Goal: Task Accomplishment & Management: Complete application form

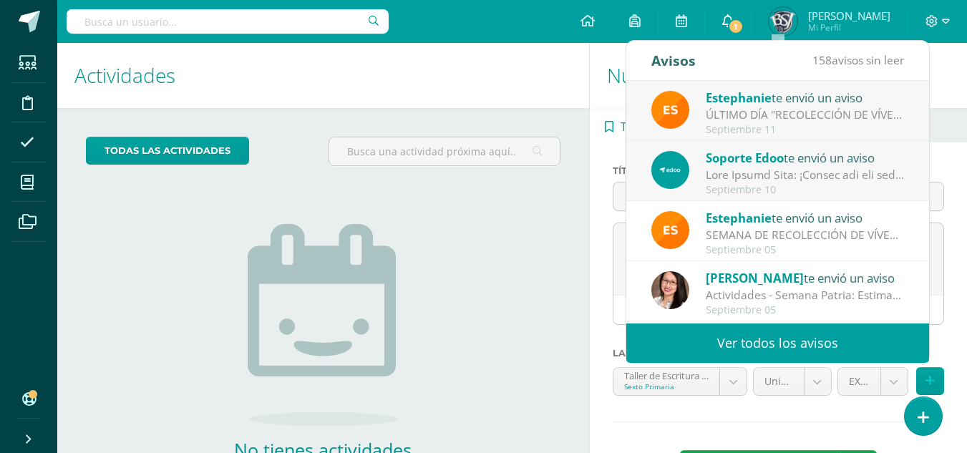
click at [734, 21] on icon at bounding box center [727, 20] width 11 height 13
click at [957, 62] on div "Nueva actividad" at bounding box center [778, 75] width 377 height 65
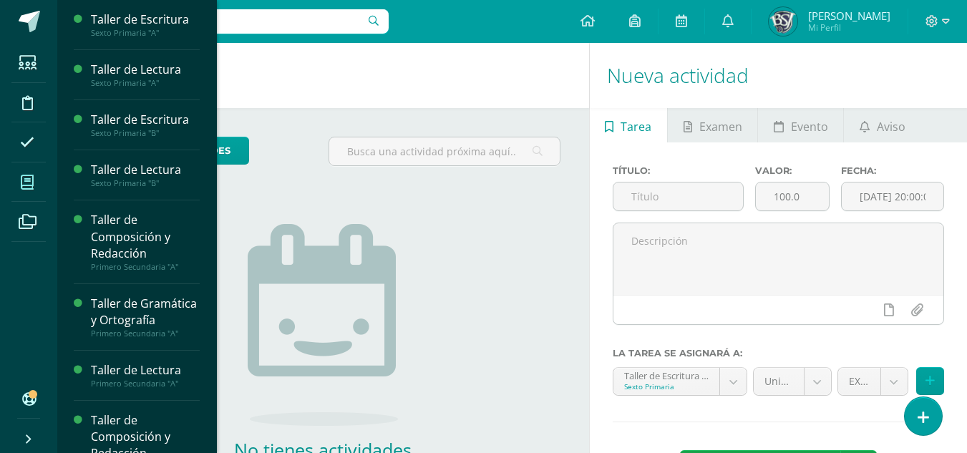
click at [24, 185] on icon at bounding box center [27, 182] width 13 height 14
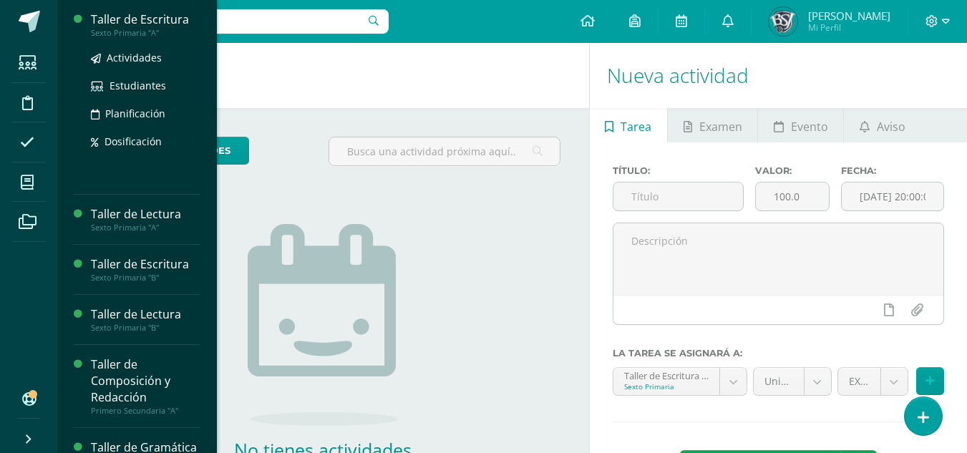
click at [112, 11] on div "Taller de Escritura Sexto Primaria "A" Actividades Estudiantes Planificación Do…" at bounding box center [137, 97] width 126 height 195
click at [118, 21] on div "Taller de Escritura" at bounding box center [145, 19] width 109 height 16
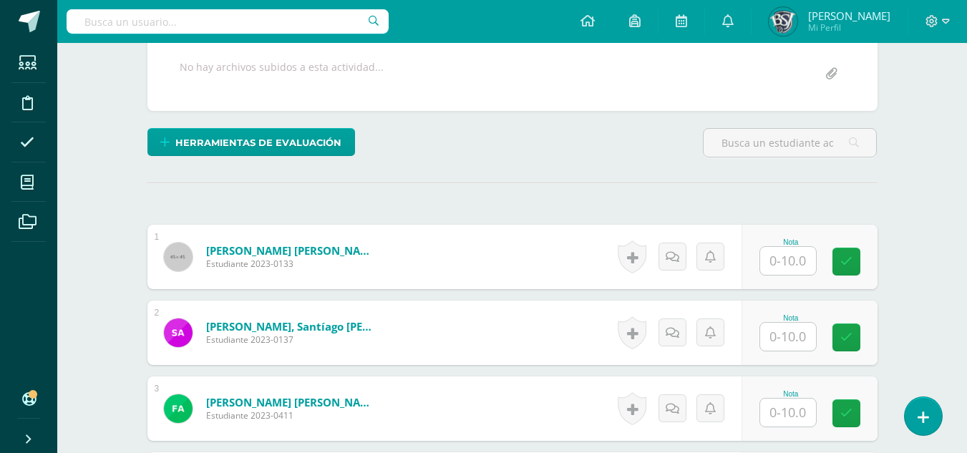
scroll to position [287, 0]
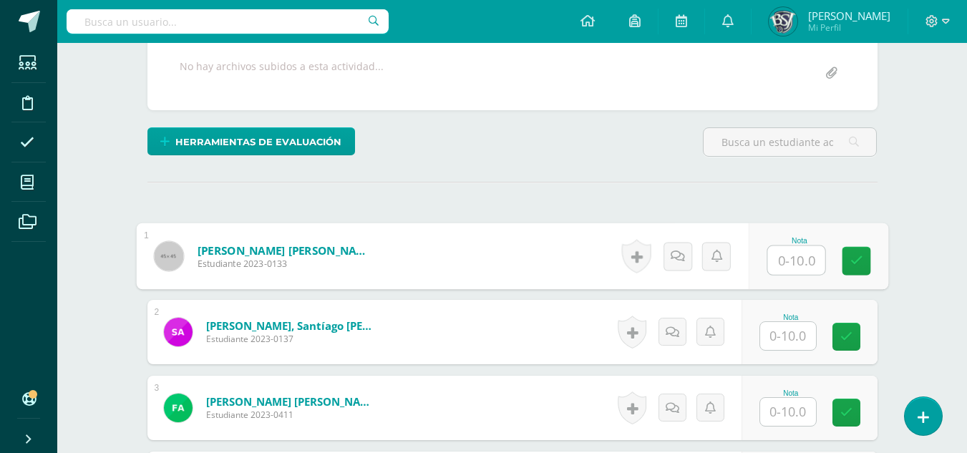
click at [794, 264] on input "text" at bounding box center [795, 260] width 57 height 29
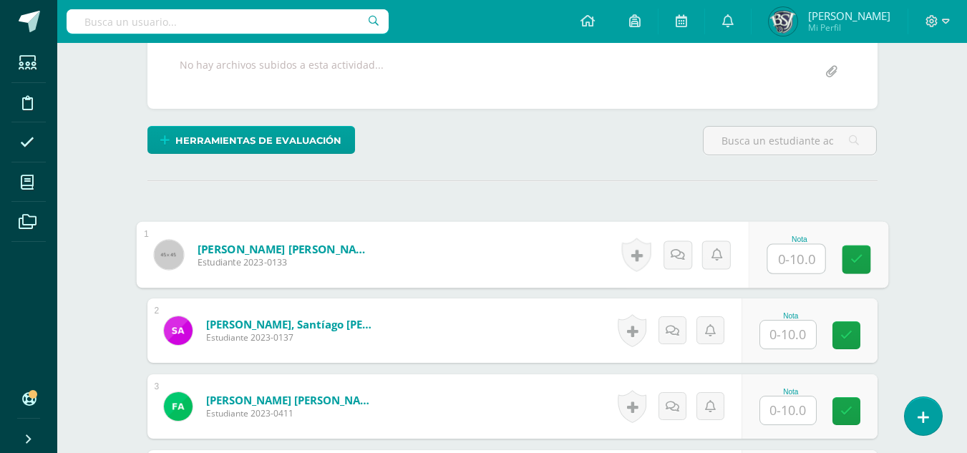
click at [799, 262] on input "text" at bounding box center [795, 259] width 57 height 29
type input "9"
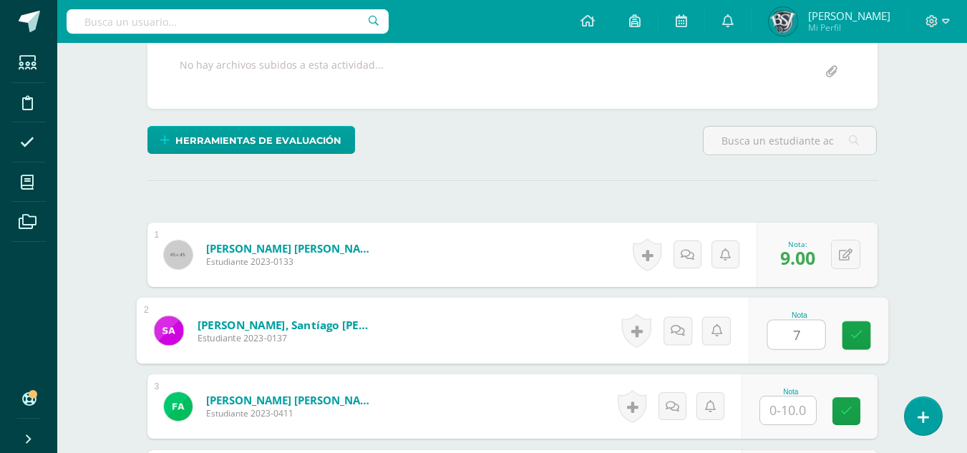
type input "7"
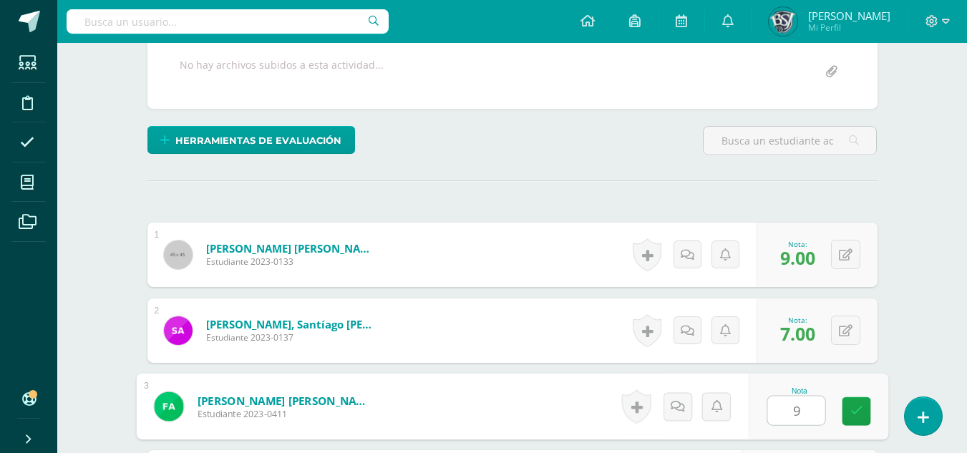
type input "9"
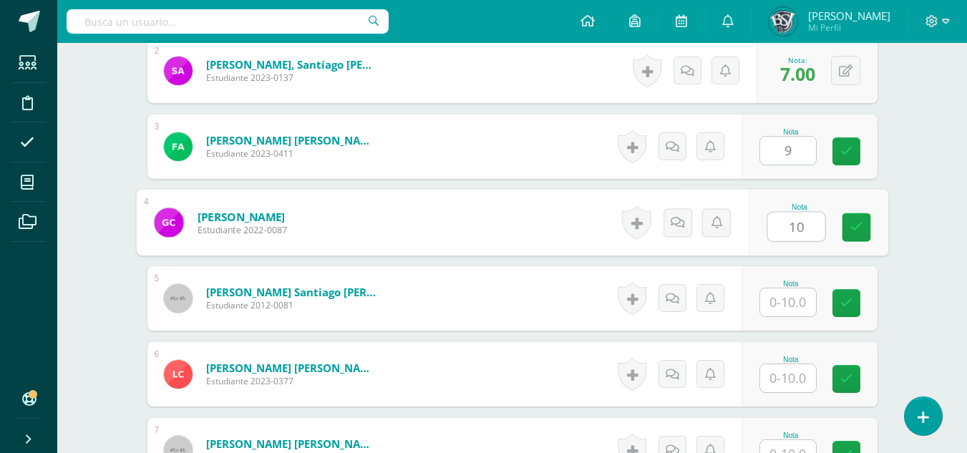
type input "10"
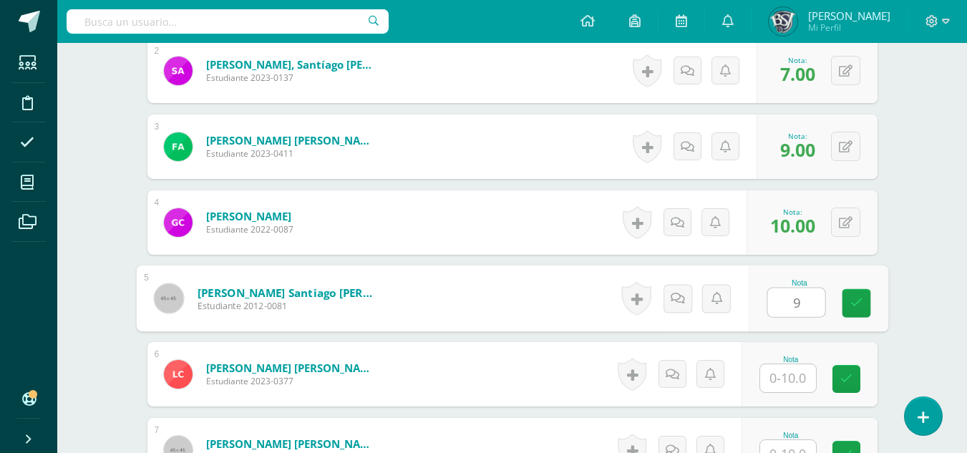
type input "9"
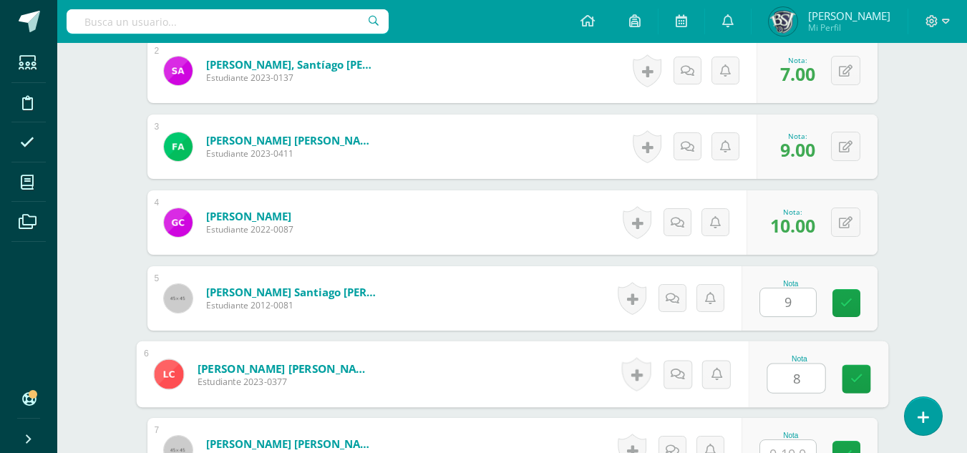
type input "8"
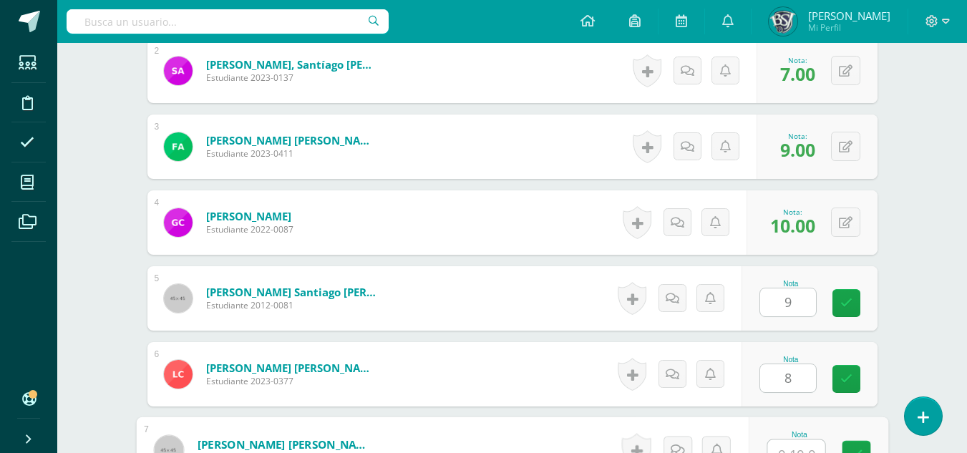
scroll to position [563, 0]
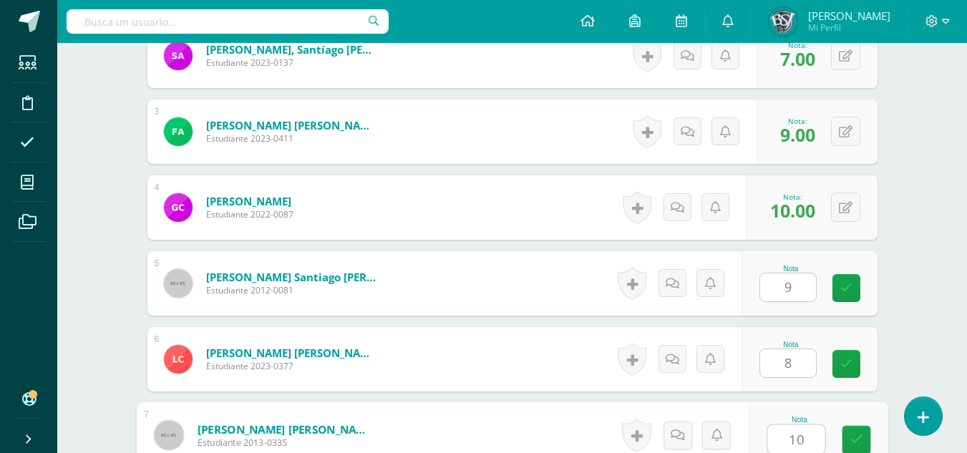
type input "10"
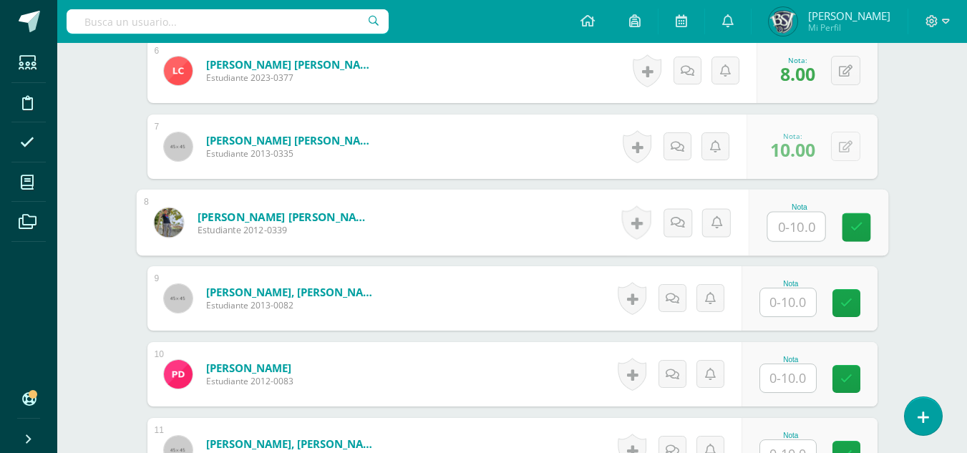
scroll to position [923, 0]
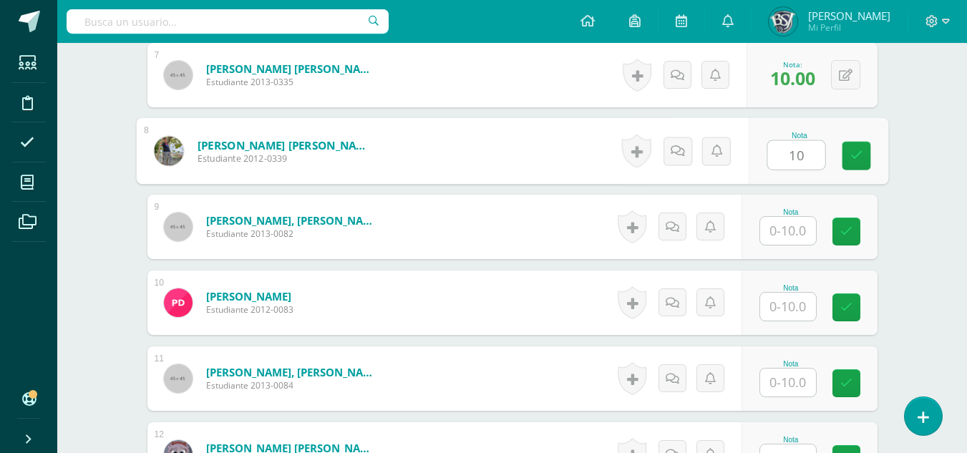
type input "10"
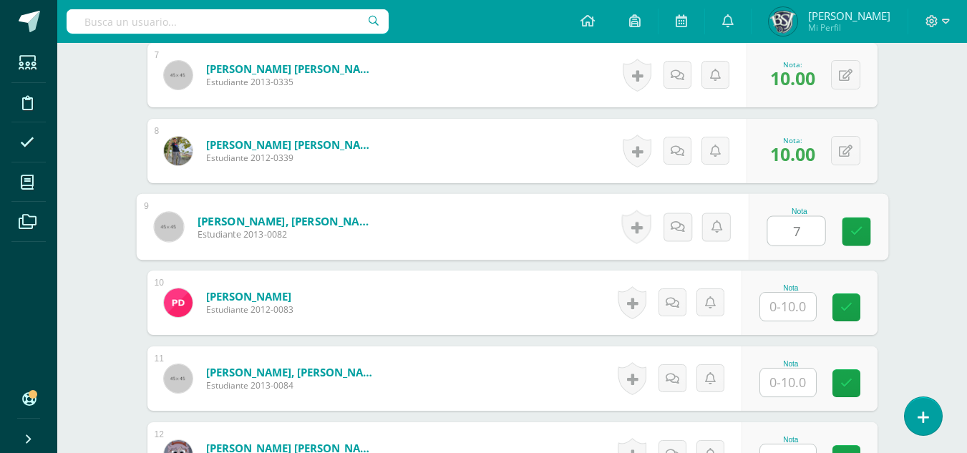
type input "7"
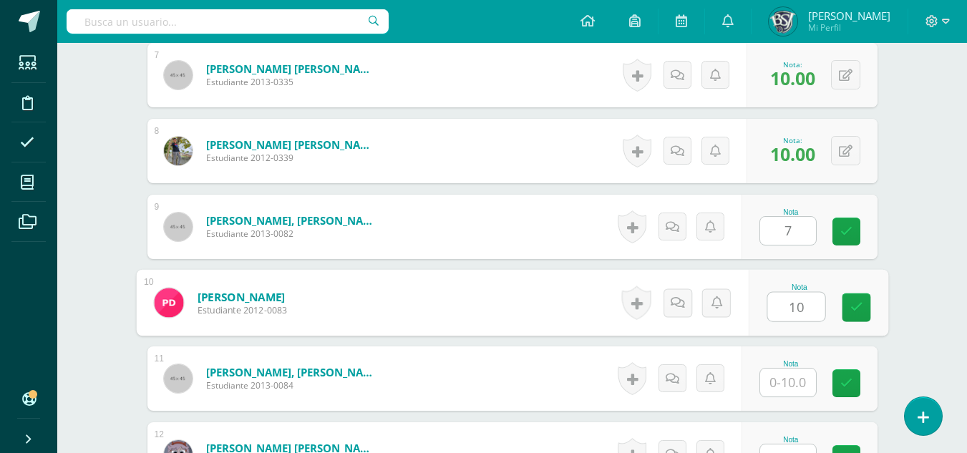
type input "10"
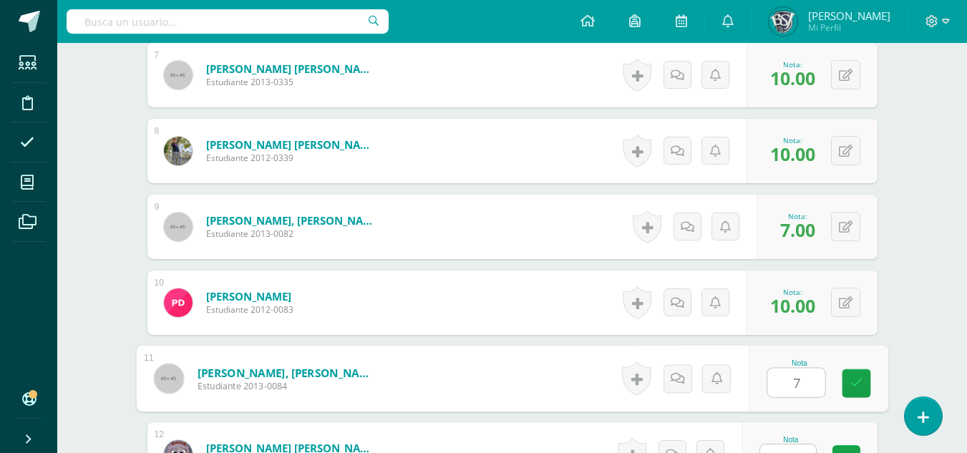
type input "7"
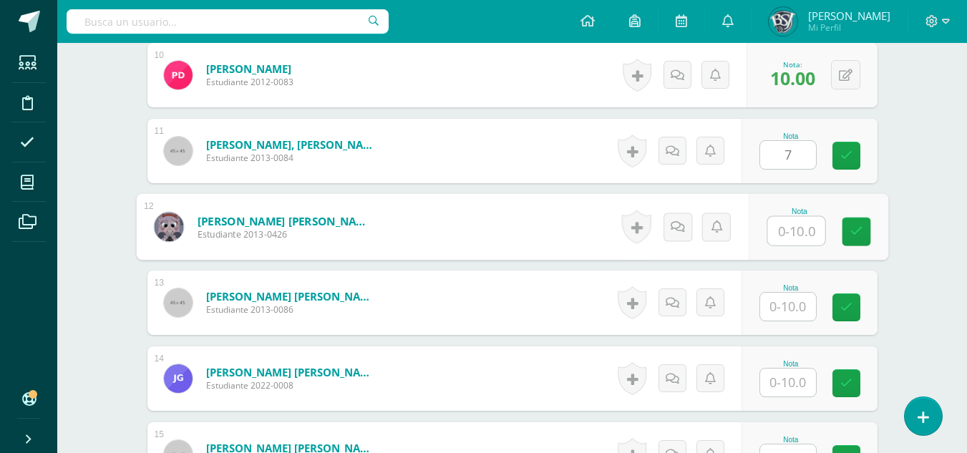
scroll to position [1157, 0]
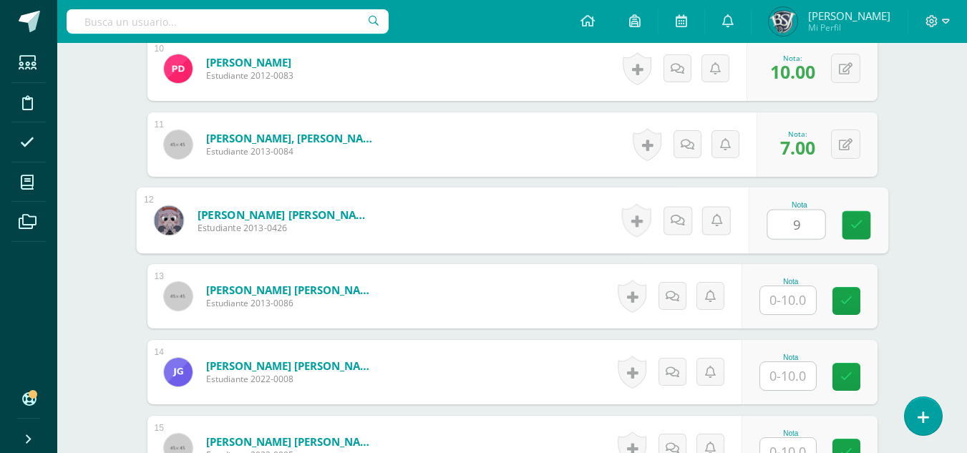
type input "9"
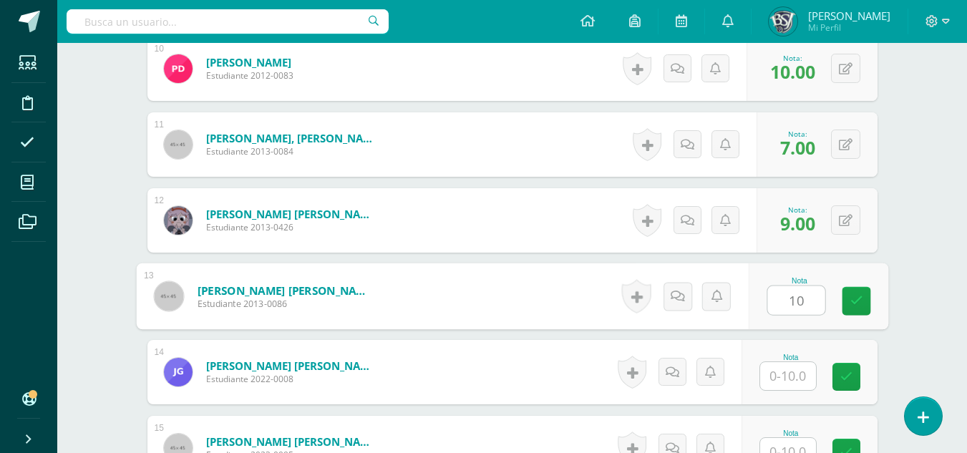
type input "10"
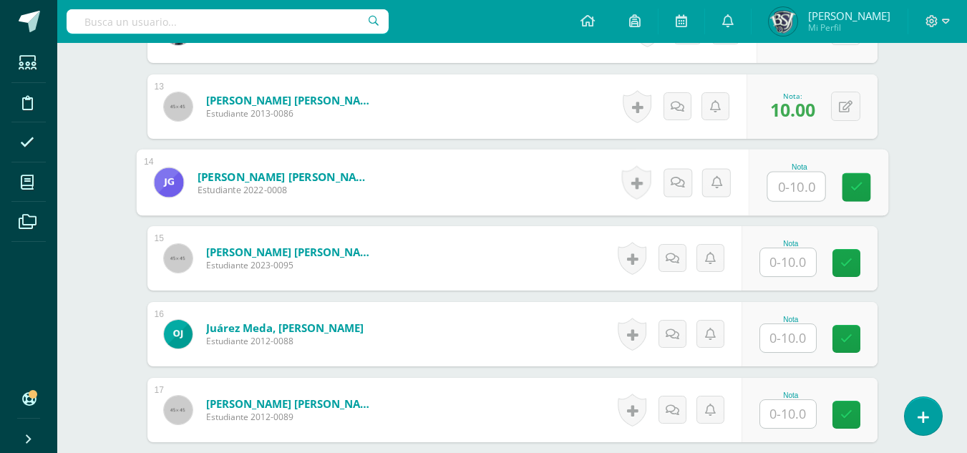
scroll to position [1372, 0]
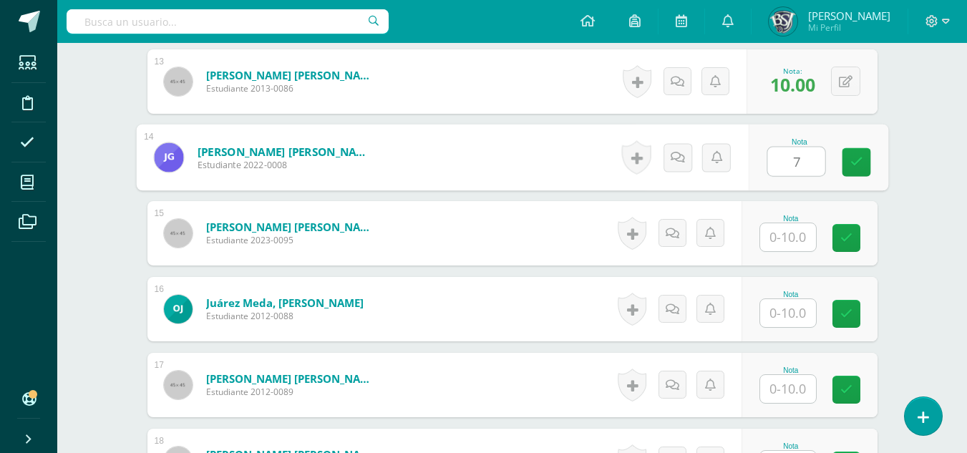
type input "7"
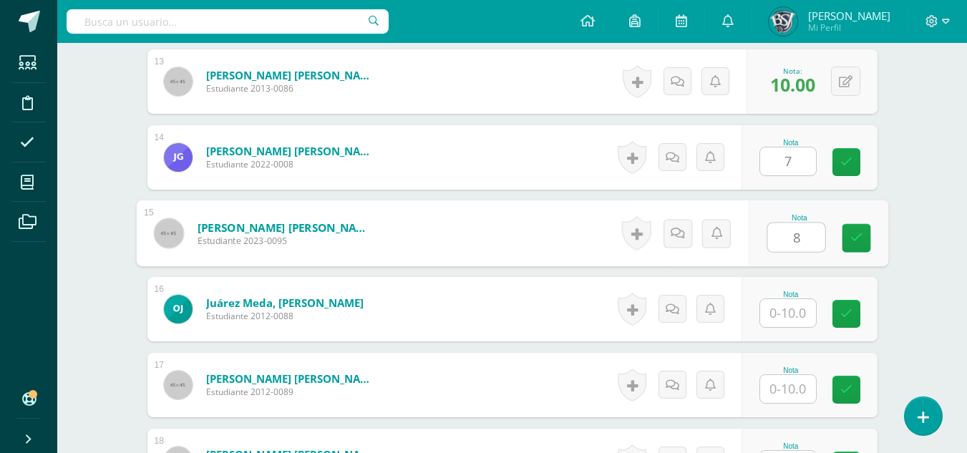
type input "8"
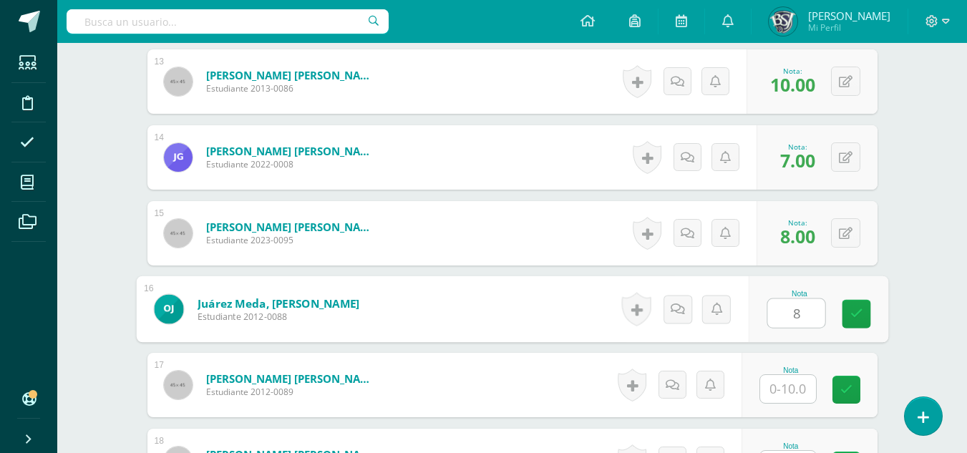
type input "8"
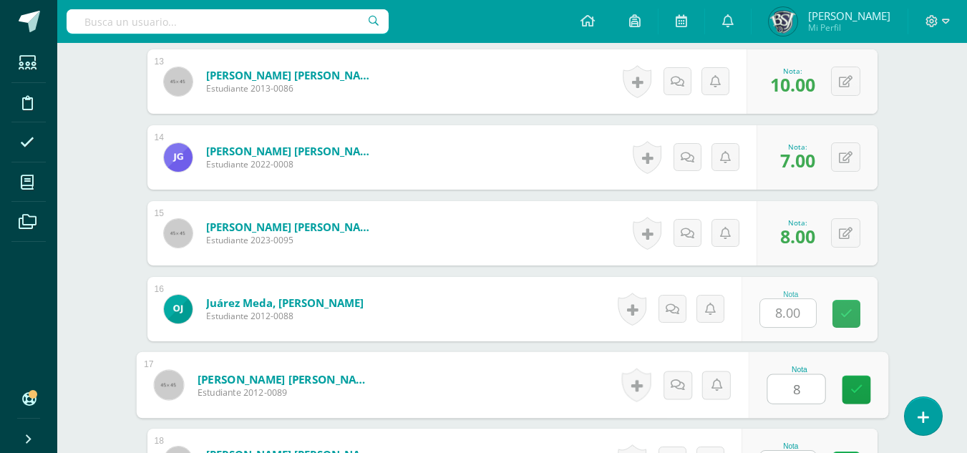
type input "8"
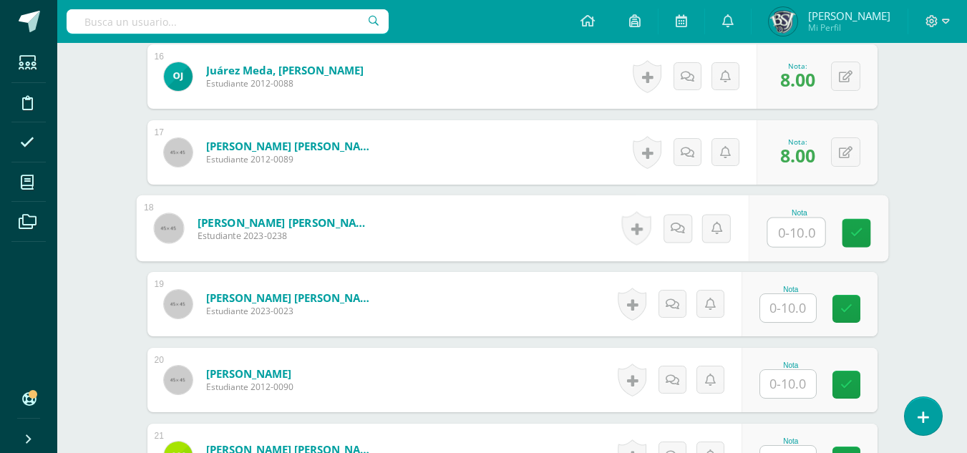
scroll to position [1612, 0]
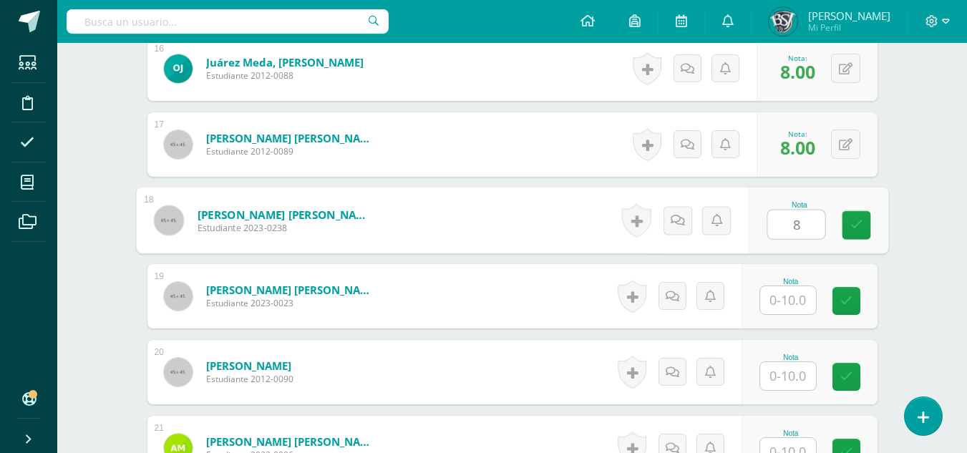
type input "8"
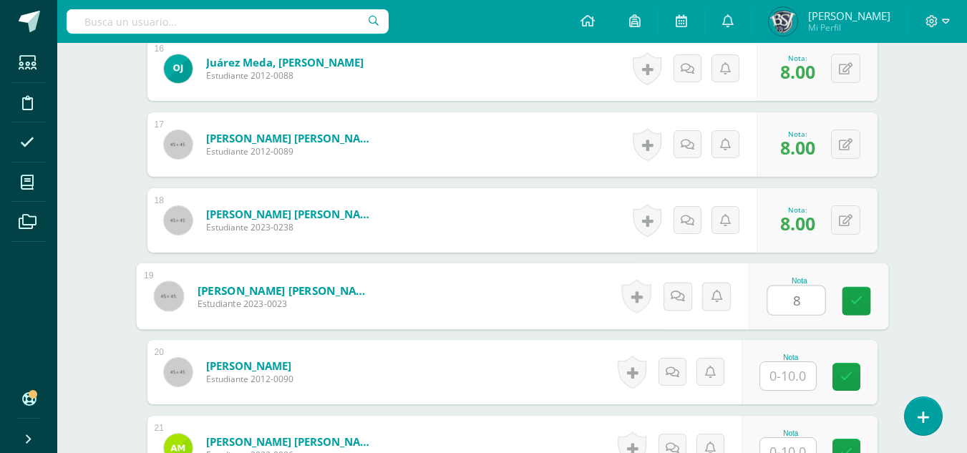
type input "8"
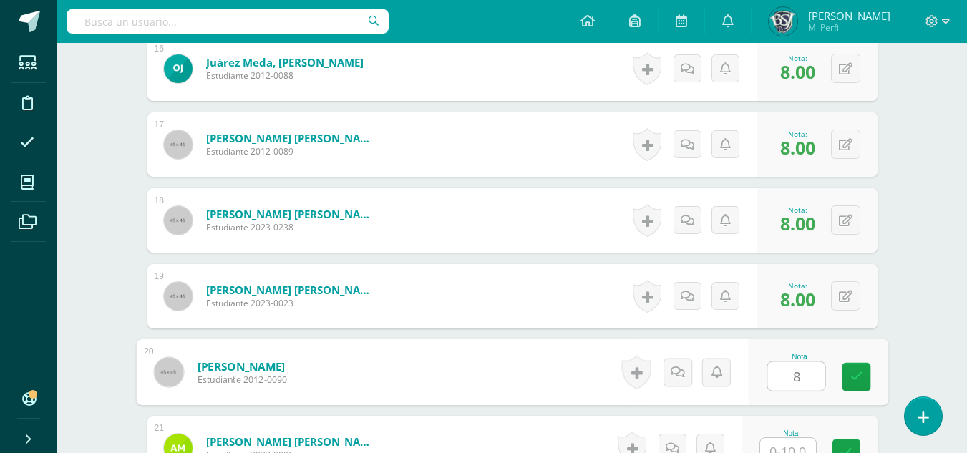
type input "8"
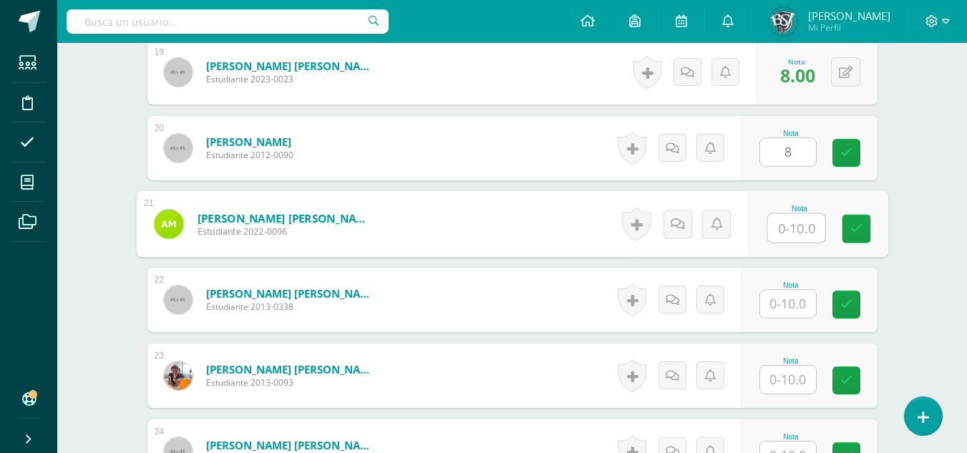
scroll to position [1840, 0]
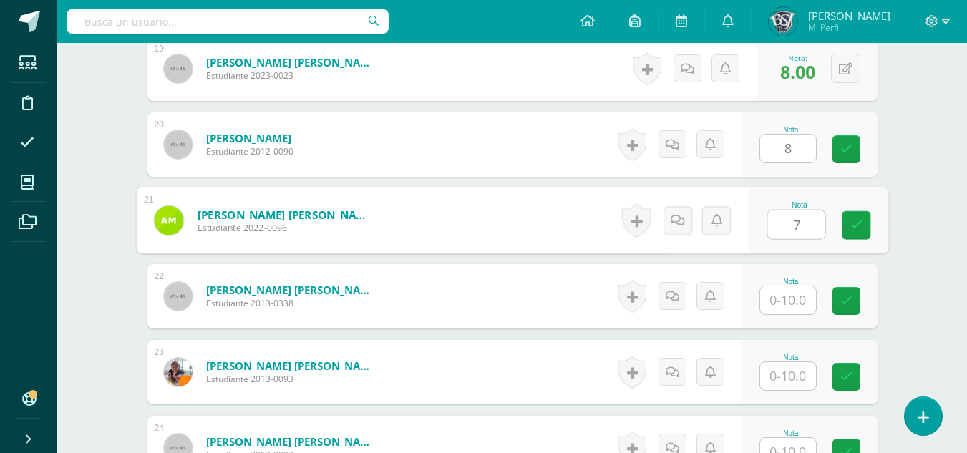
type input "7"
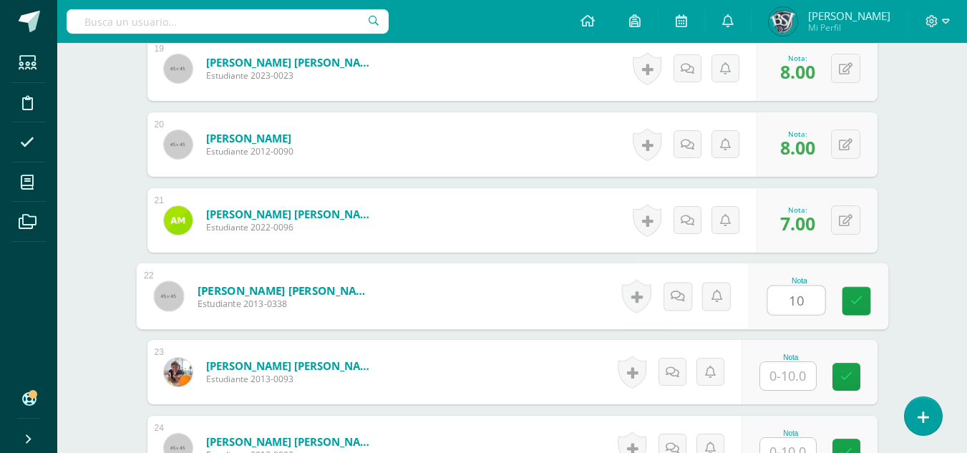
type input "10"
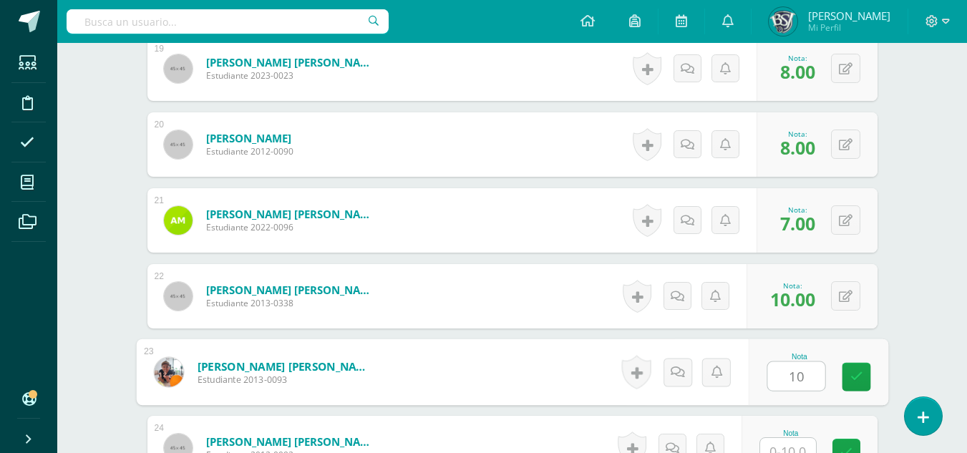
type input "10"
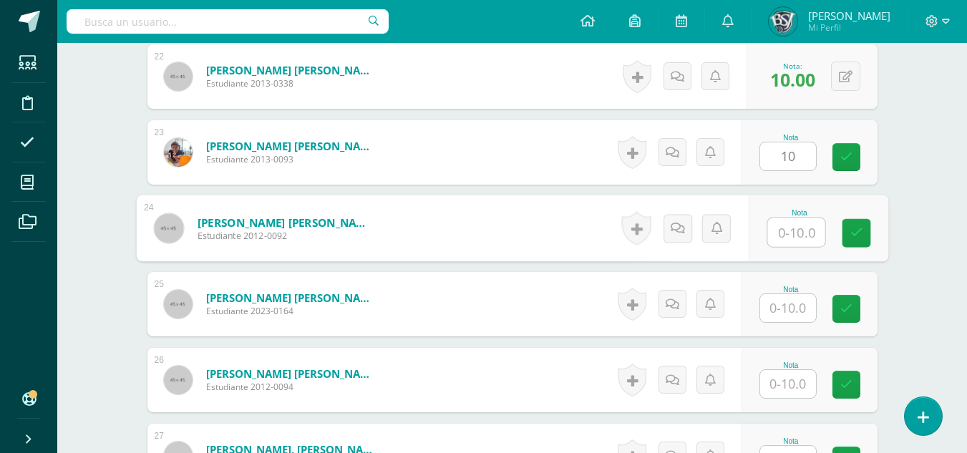
scroll to position [2068, 0]
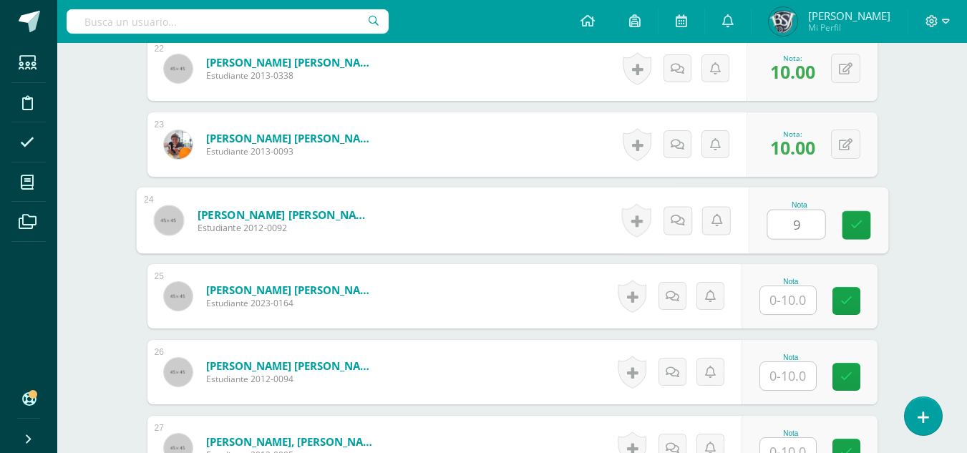
type input "9"
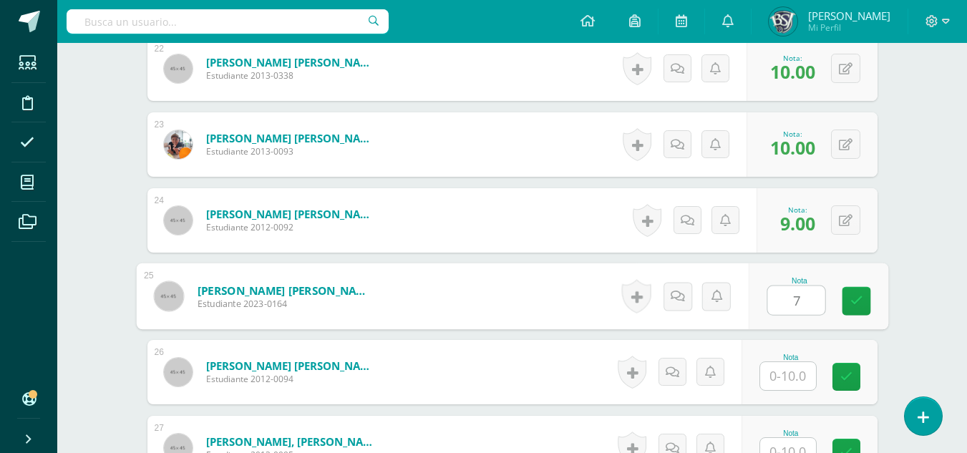
type input "7"
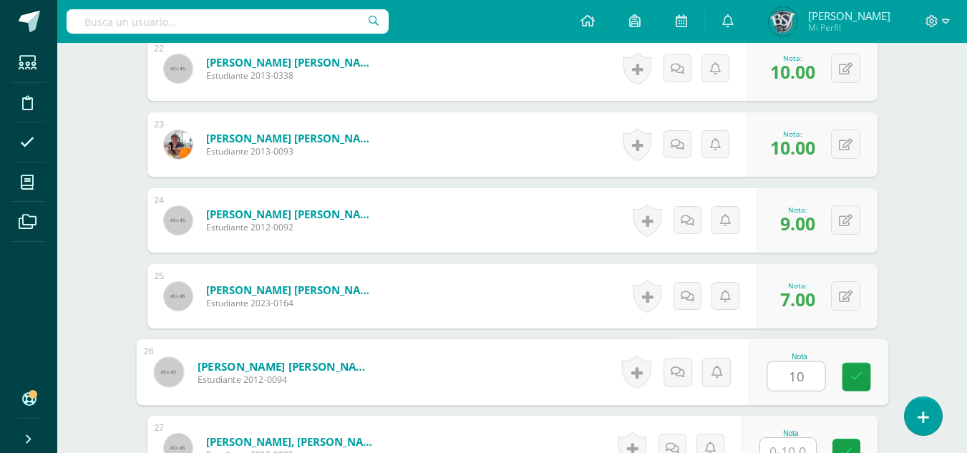
type input "10"
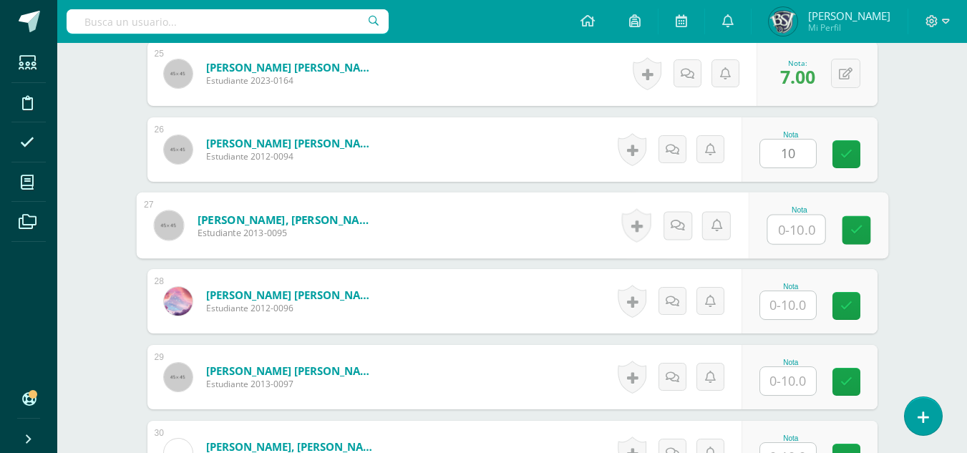
scroll to position [2295, 0]
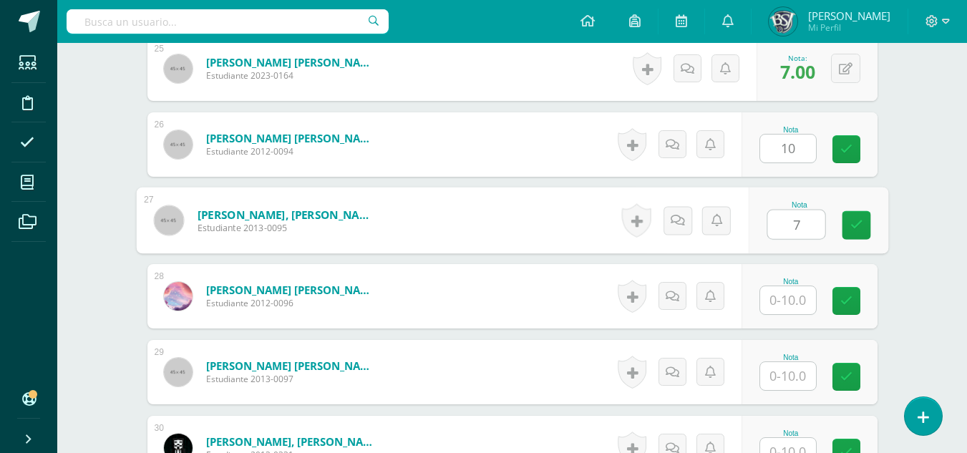
type input "7"
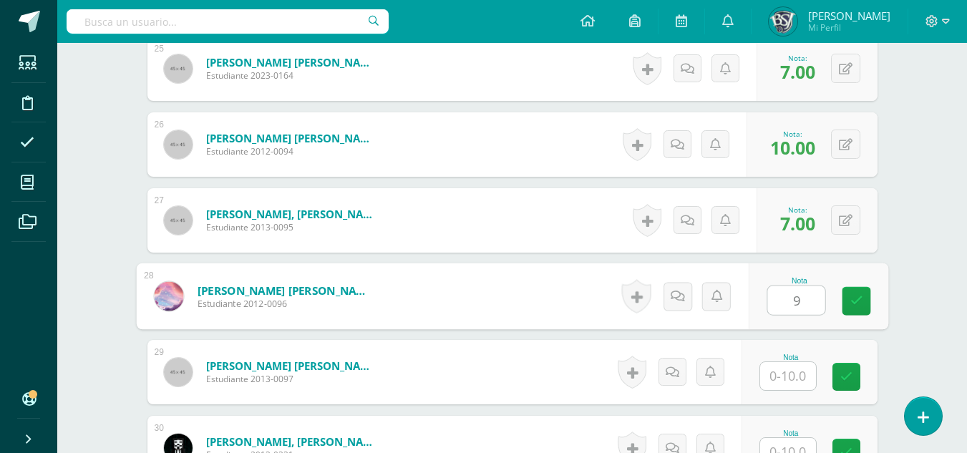
type input "9"
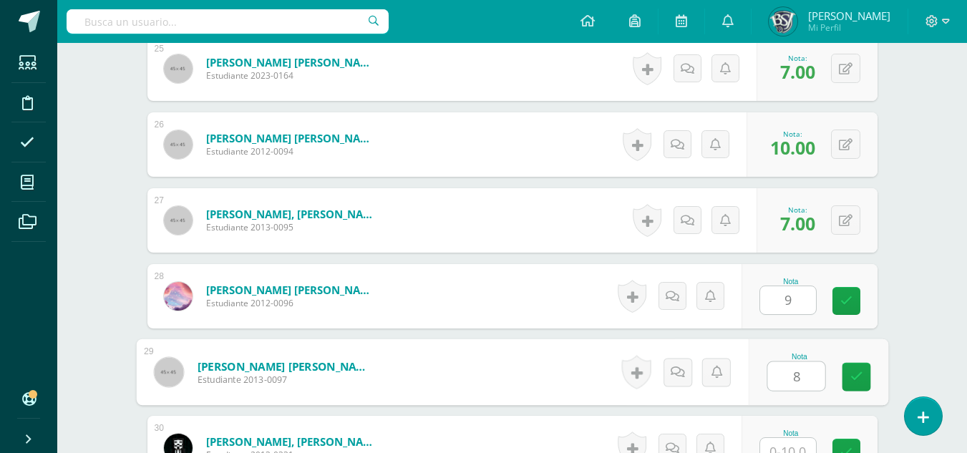
type input "8"
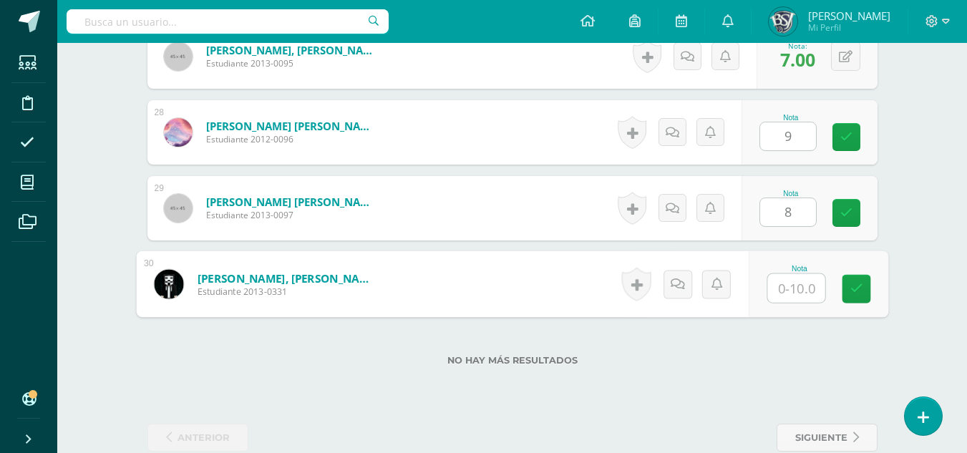
scroll to position [2486, 0]
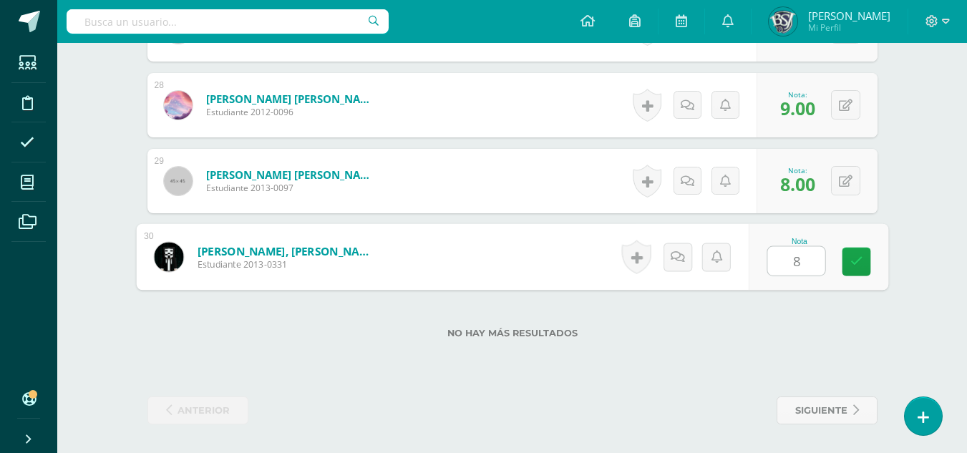
type input "8"
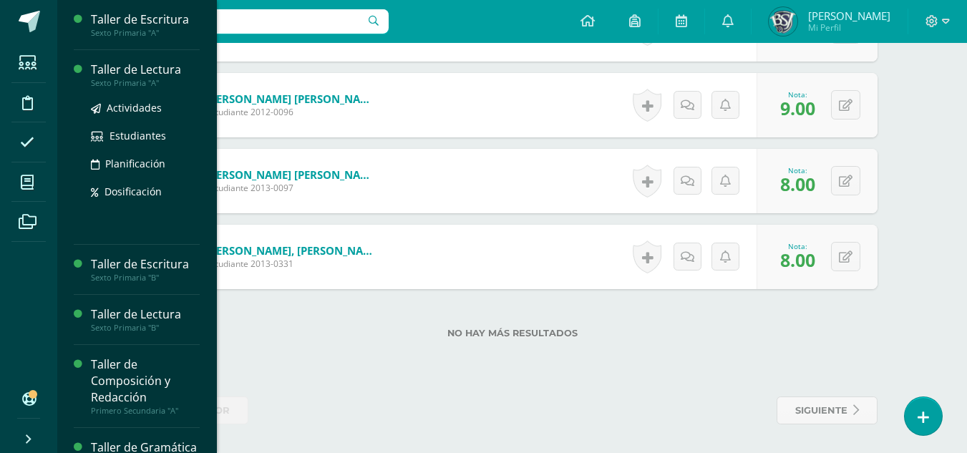
click at [128, 71] on div "Taller de Lectura" at bounding box center [145, 70] width 109 height 16
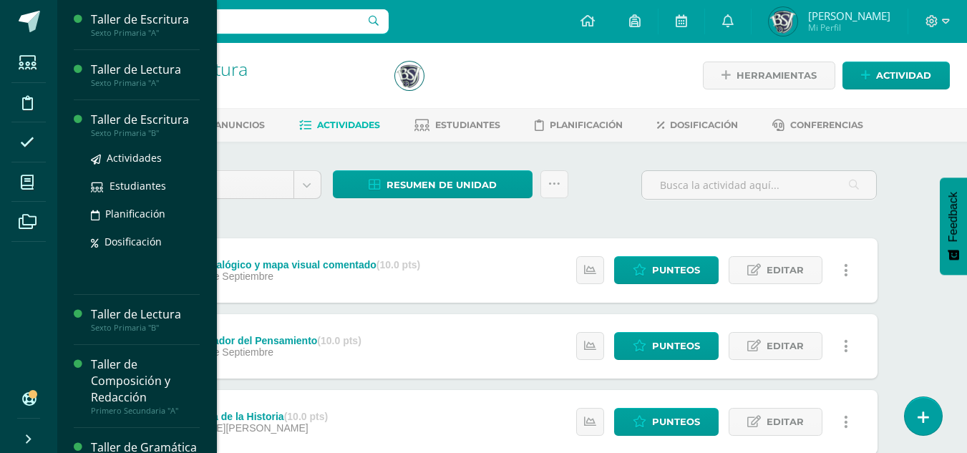
click at [117, 117] on div "Taller de Escritura" at bounding box center [145, 120] width 109 height 16
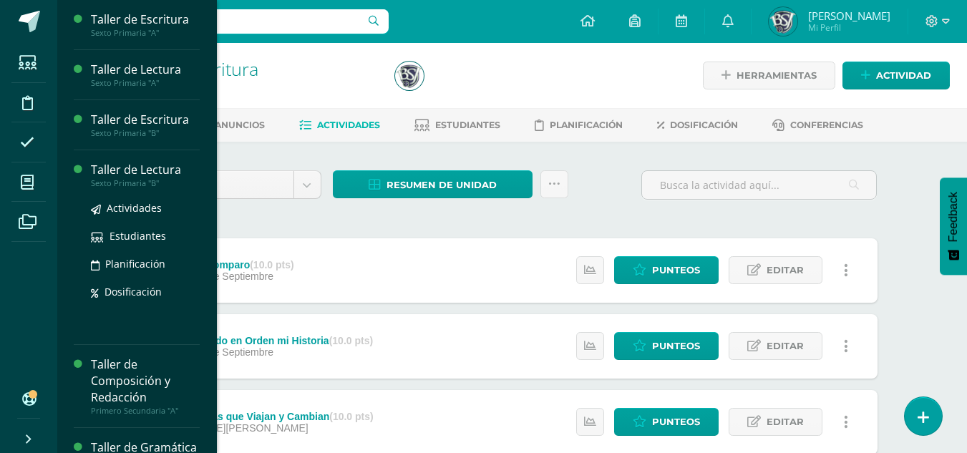
click at [110, 164] on div "Taller de Lectura" at bounding box center [145, 170] width 109 height 16
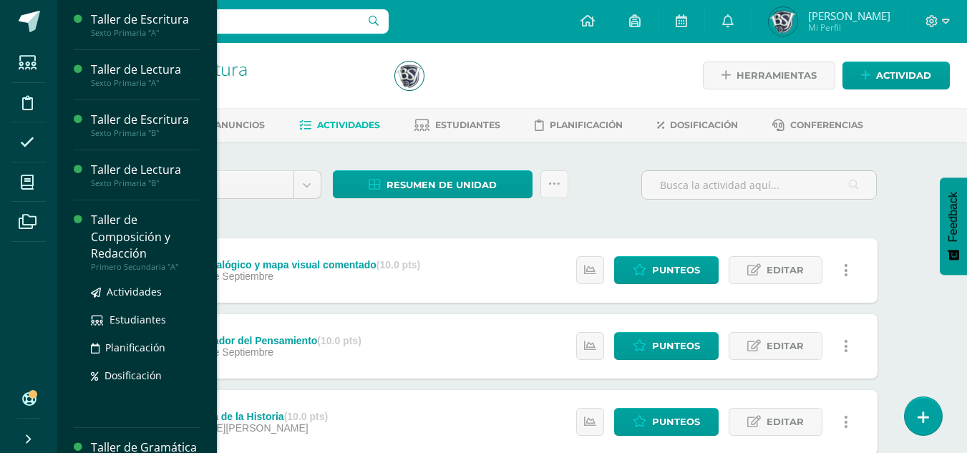
click at [99, 228] on div "Taller de Composición y Redacción" at bounding box center [145, 236] width 109 height 49
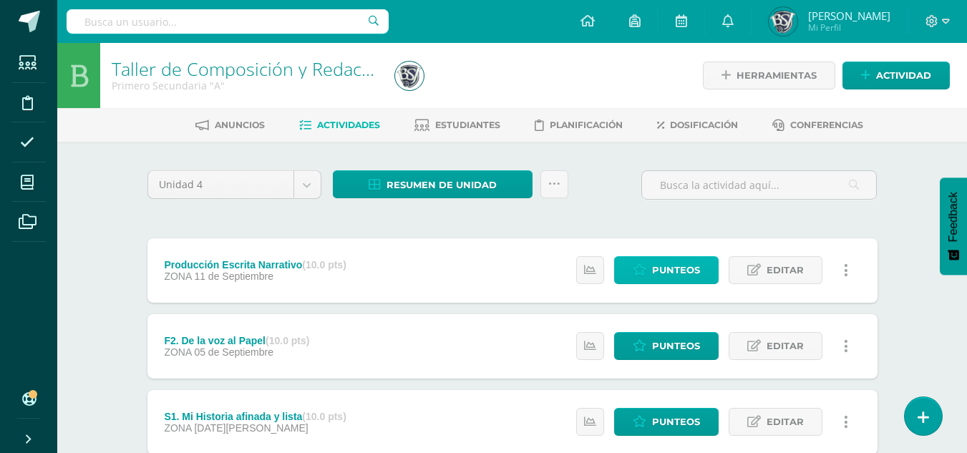
click at [656, 267] on span "Punteos" at bounding box center [676, 270] width 48 height 26
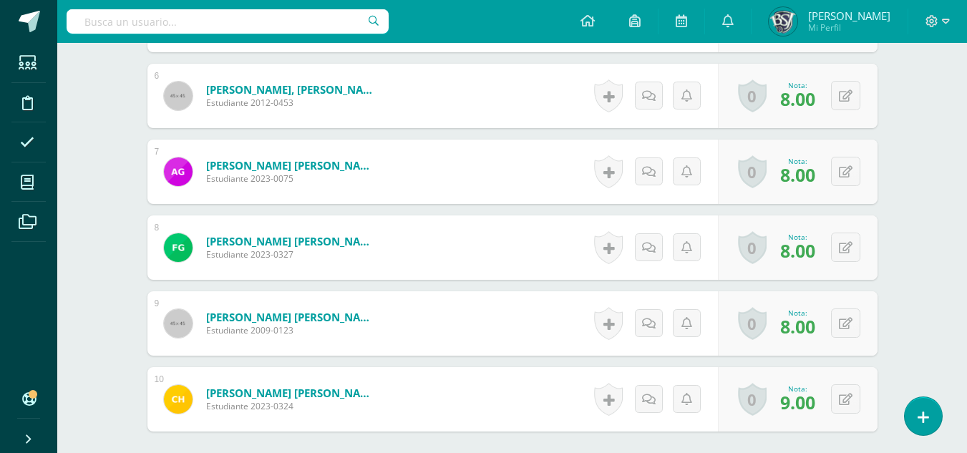
scroll to position [978, 0]
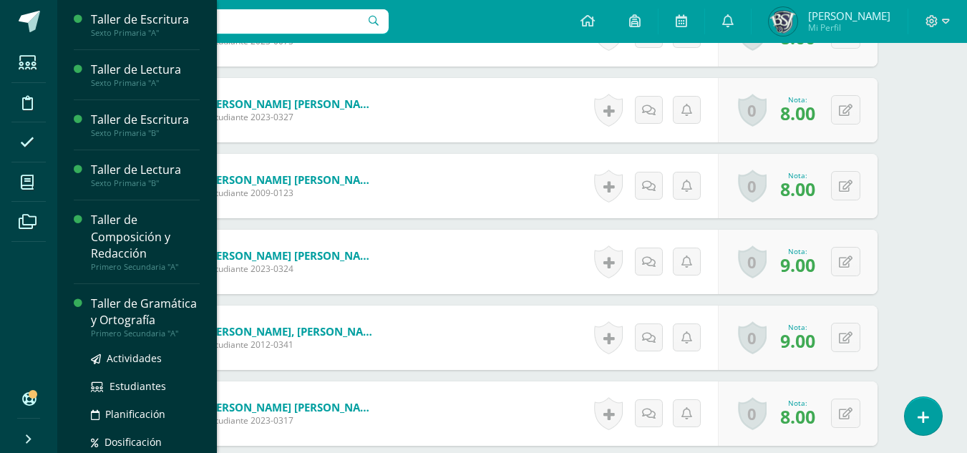
click at [131, 316] on div "Taller de Gramática y Ortografía" at bounding box center [145, 312] width 109 height 33
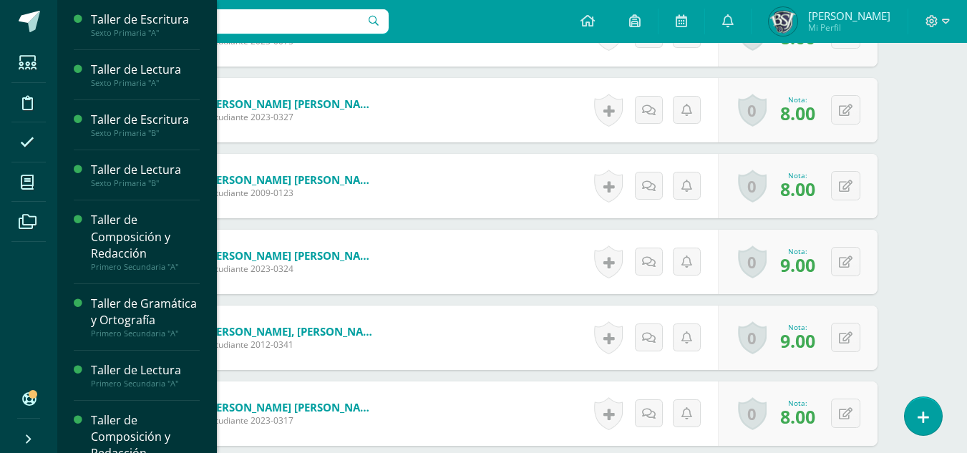
scroll to position [978, 0]
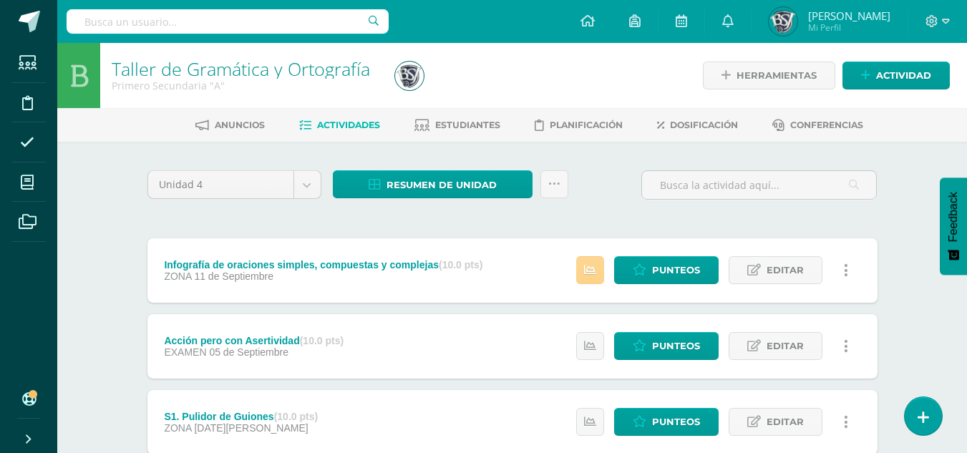
click at [593, 269] on icon at bounding box center [590, 270] width 12 height 12
click at [685, 277] on span "Punteos" at bounding box center [676, 270] width 48 height 26
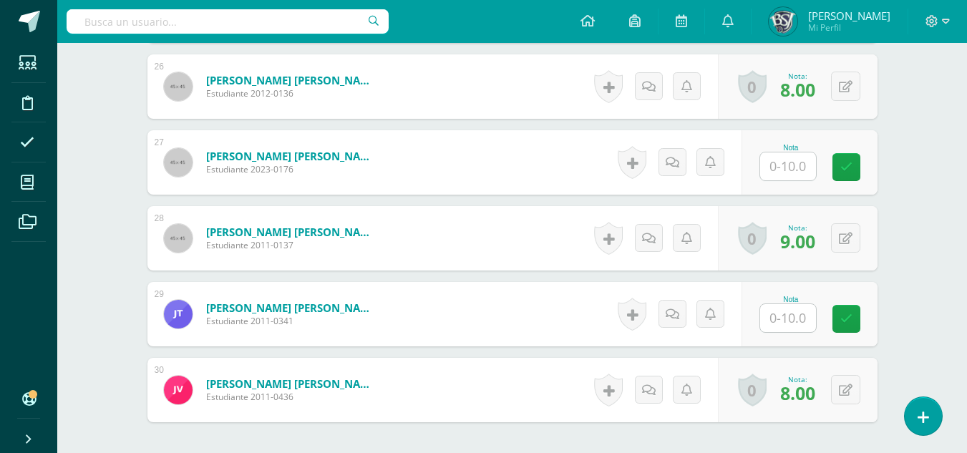
scroll to position [2375, 0]
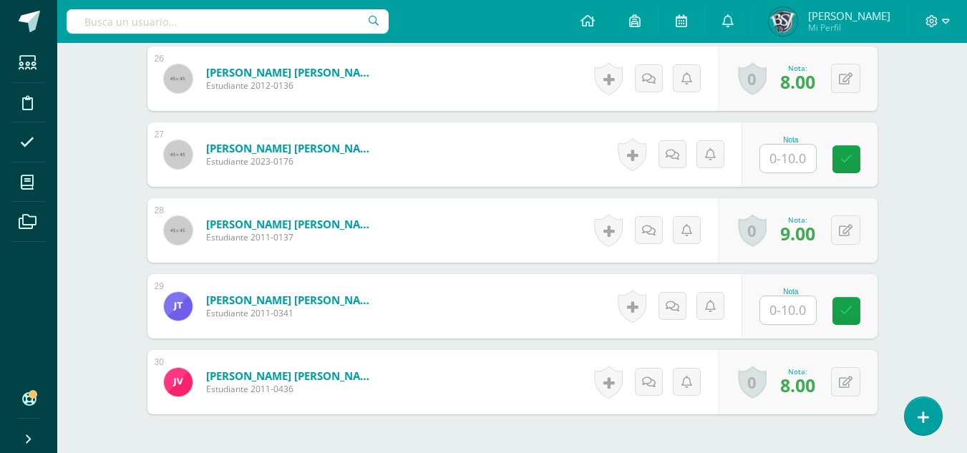
click at [800, 311] on input "text" at bounding box center [788, 310] width 56 height 28
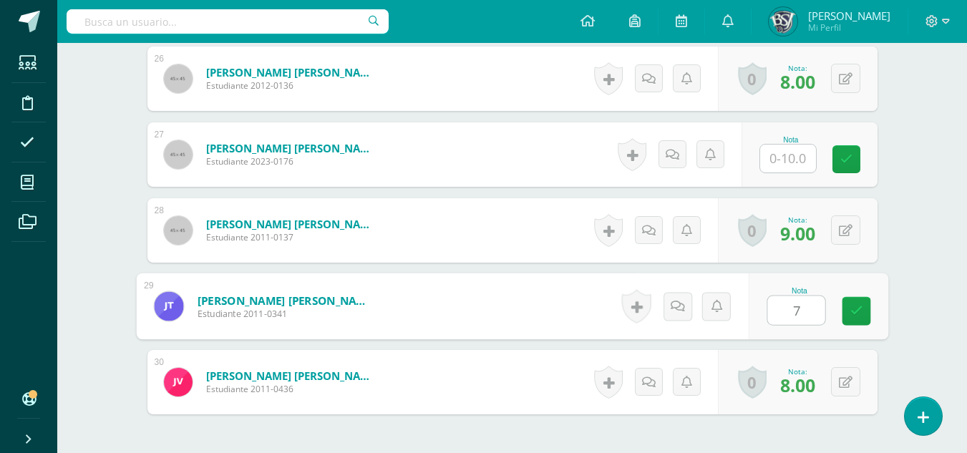
type input "7"
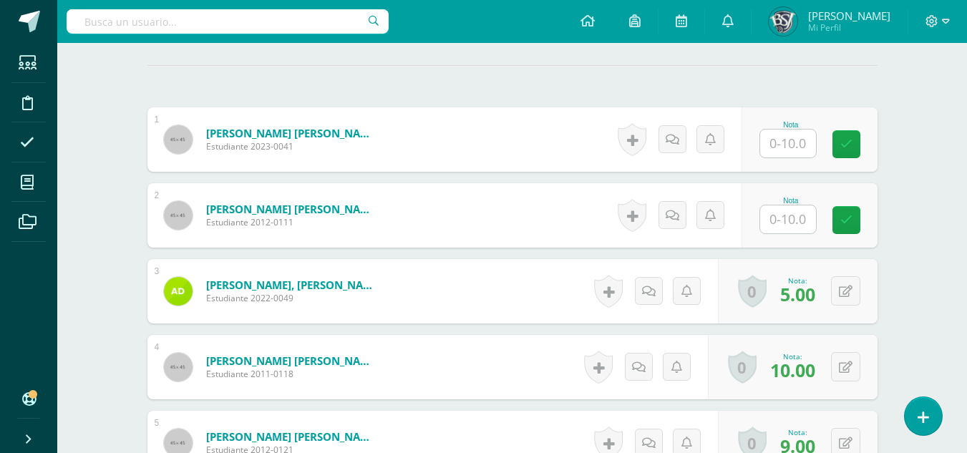
scroll to position [429, 0]
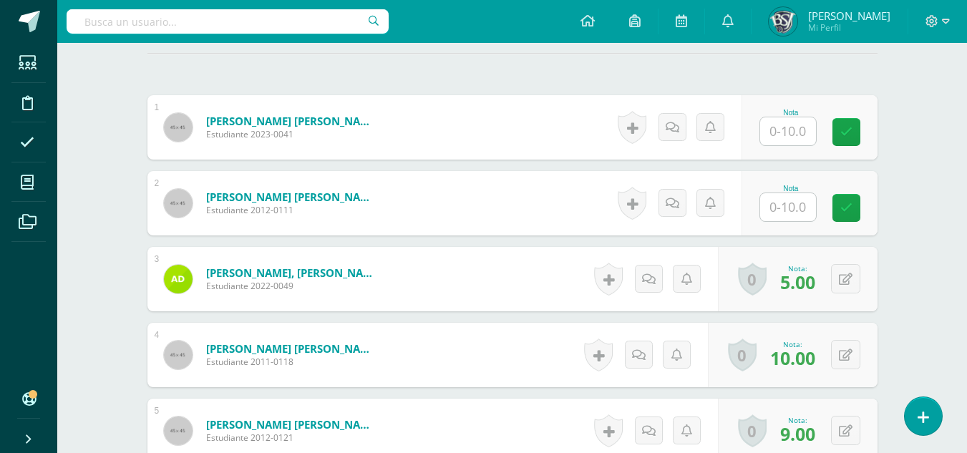
click at [774, 213] on input "text" at bounding box center [788, 207] width 56 height 28
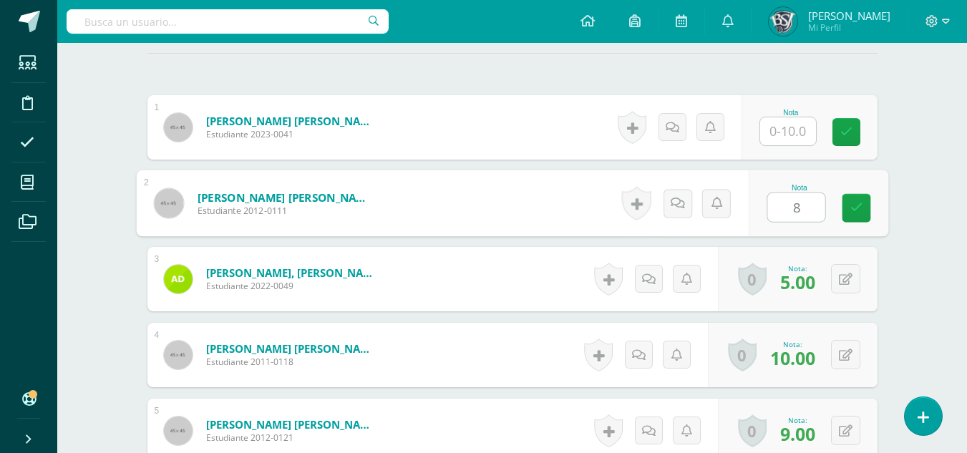
type input "8"
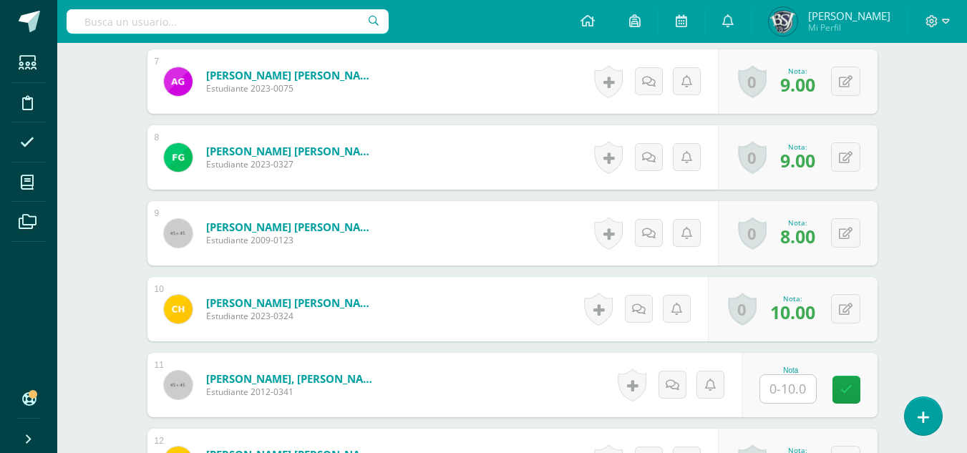
scroll to position [1074, 0]
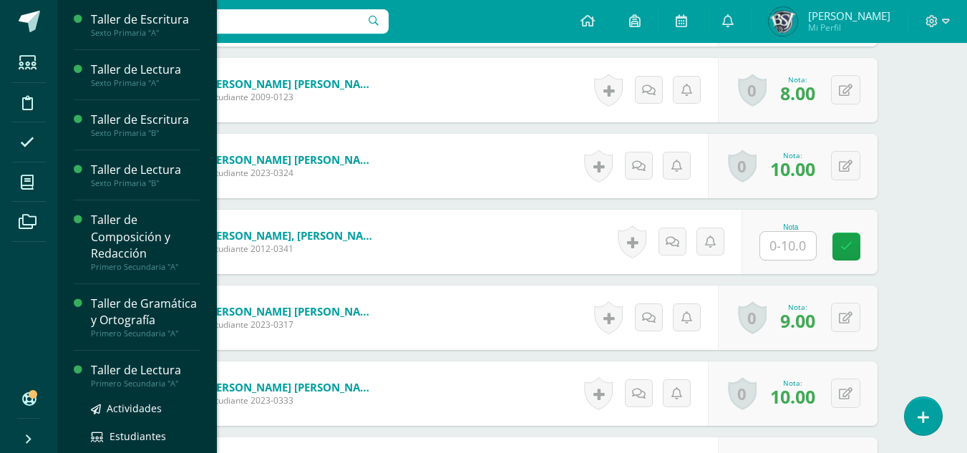
click at [120, 379] on div "Taller de Lectura" at bounding box center [145, 370] width 109 height 16
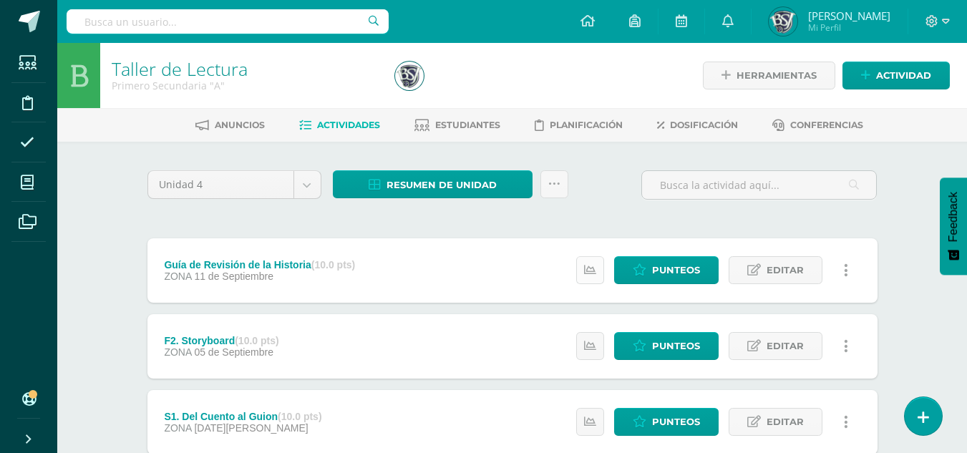
click at [591, 264] on icon at bounding box center [590, 270] width 12 height 12
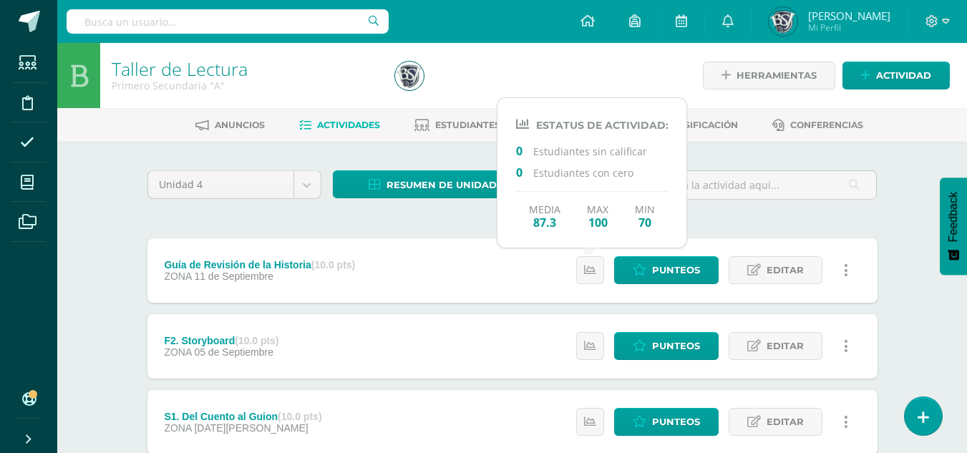
click at [244, 220] on div "Unidad 4 Unidad 1 Unidad 2 Unidad 3 Unidad 4 Resumen de unidad Descargar como H…" at bounding box center [512, 383] width 741 height 427
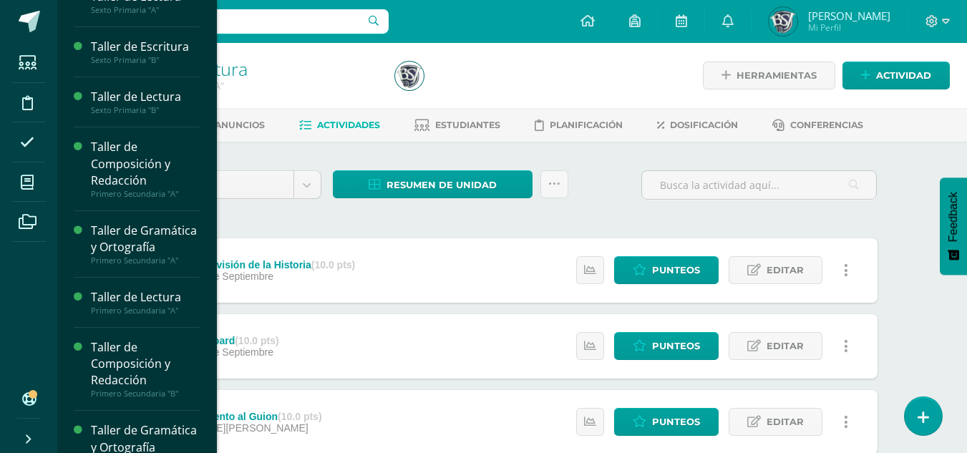
scroll to position [143, 0]
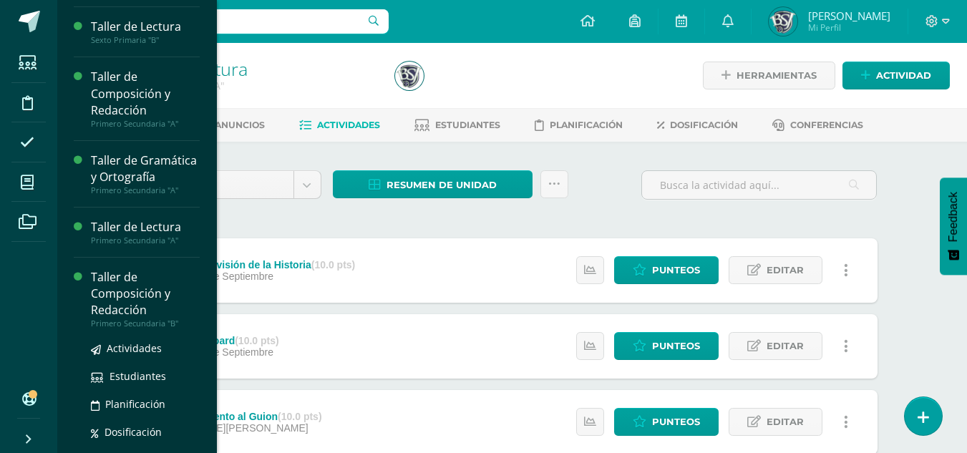
click at [141, 303] on div "Taller de Composición y Redacción" at bounding box center [145, 293] width 109 height 49
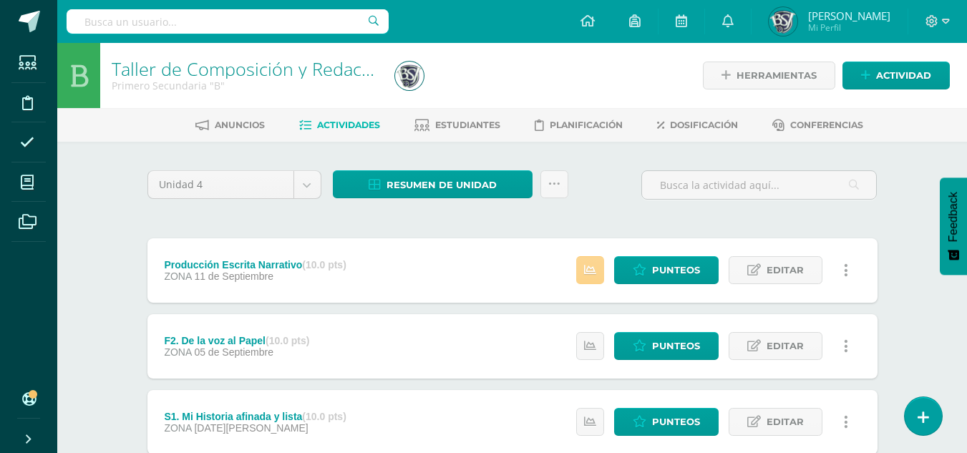
click at [591, 268] on icon at bounding box center [590, 270] width 12 height 12
click at [675, 271] on span "Punteos" at bounding box center [676, 270] width 48 height 26
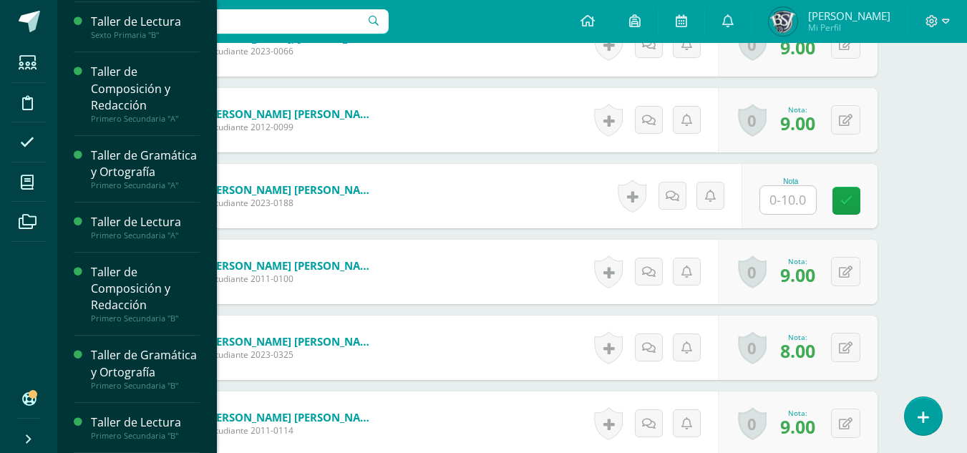
scroll to position [181, 0]
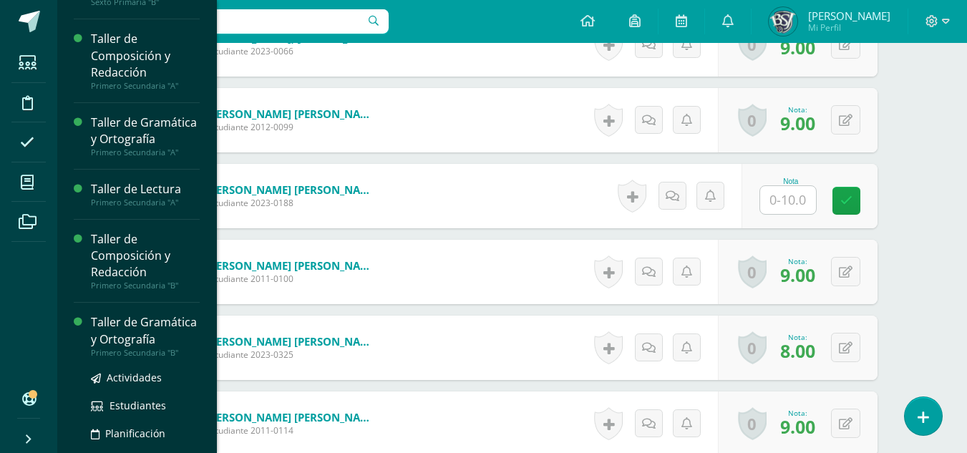
click at [107, 347] on div "Taller de Gramática y Ortografía" at bounding box center [145, 330] width 109 height 33
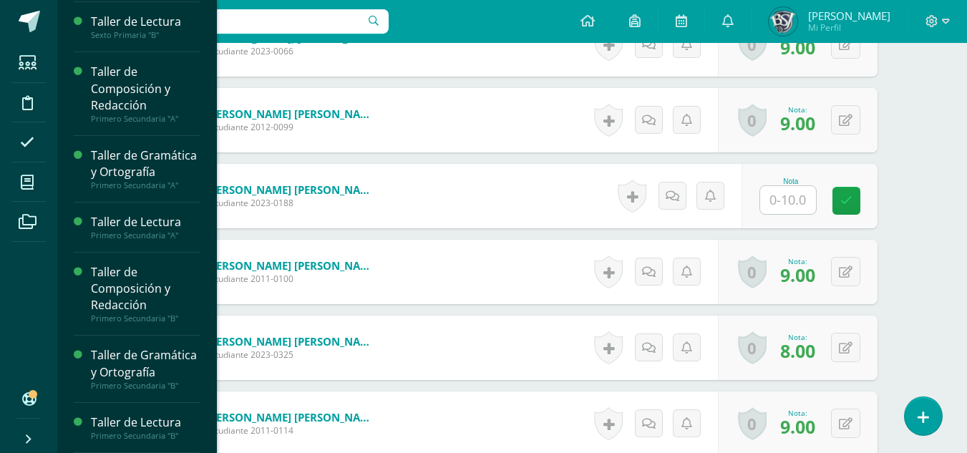
scroll to position [513, 0]
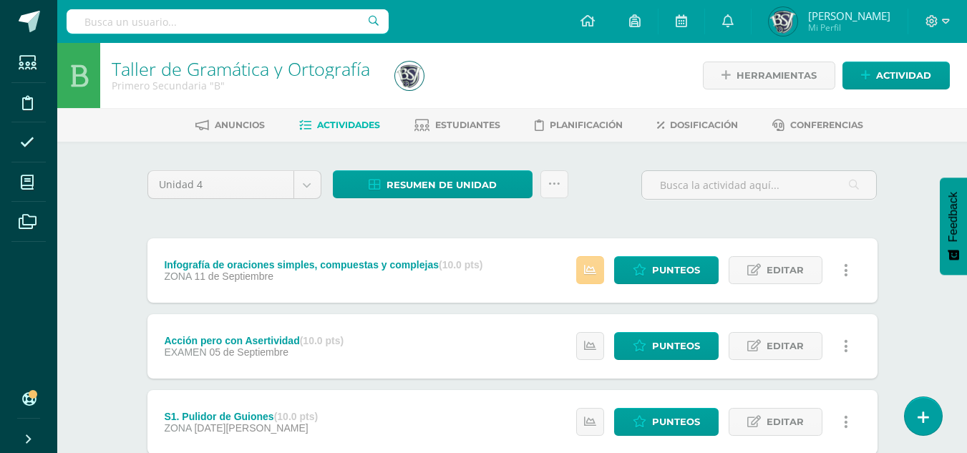
click at [595, 270] on icon at bounding box center [590, 270] width 12 height 12
click at [666, 261] on span "Punteos" at bounding box center [676, 270] width 48 height 26
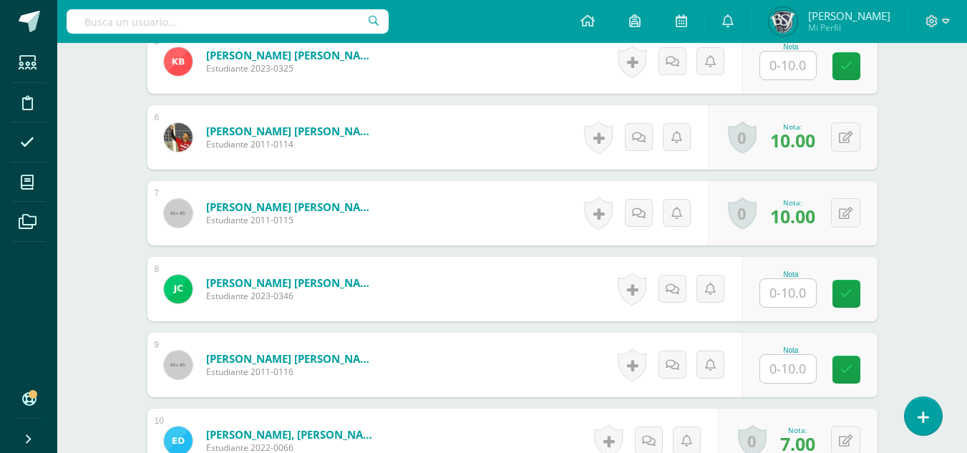
scroll to position [799, 0]
click at [805, 292] on input "text" at bounding box center [788, 292] width 56 height 28
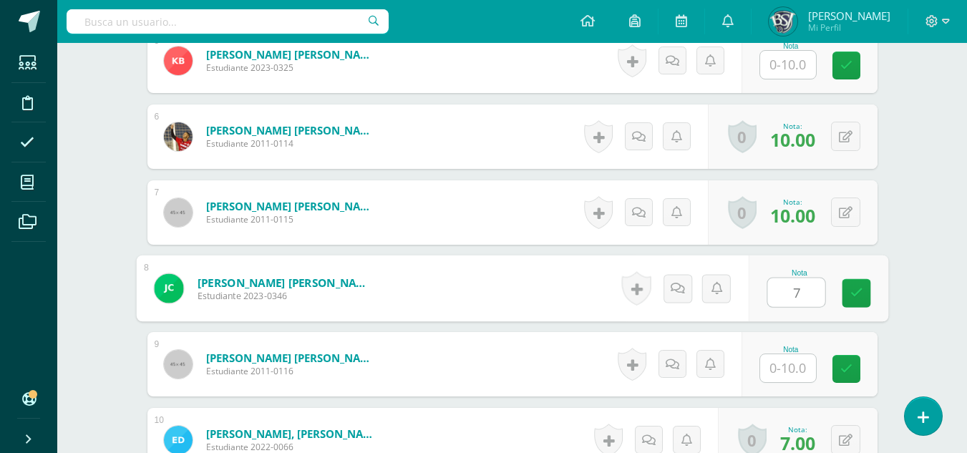
type input "7"
click at [777, 369] on input "text" at bounding box center [788, 368] width 56 height 28
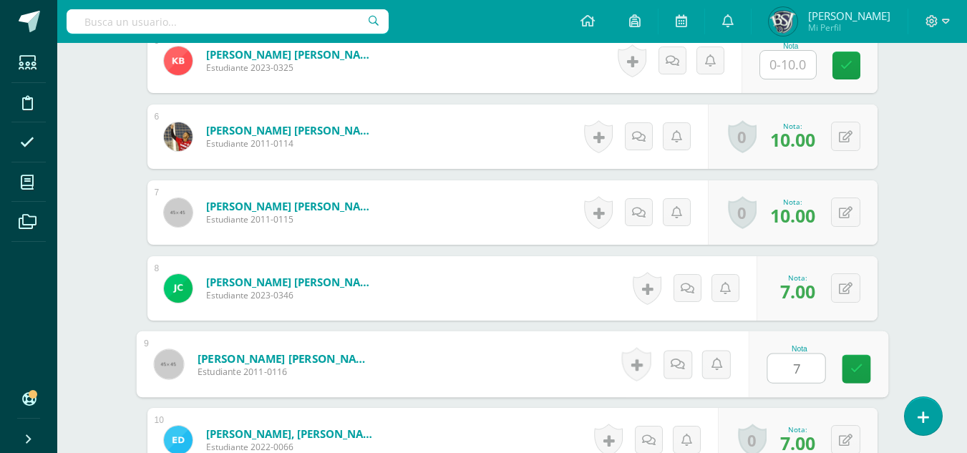
type input "7"
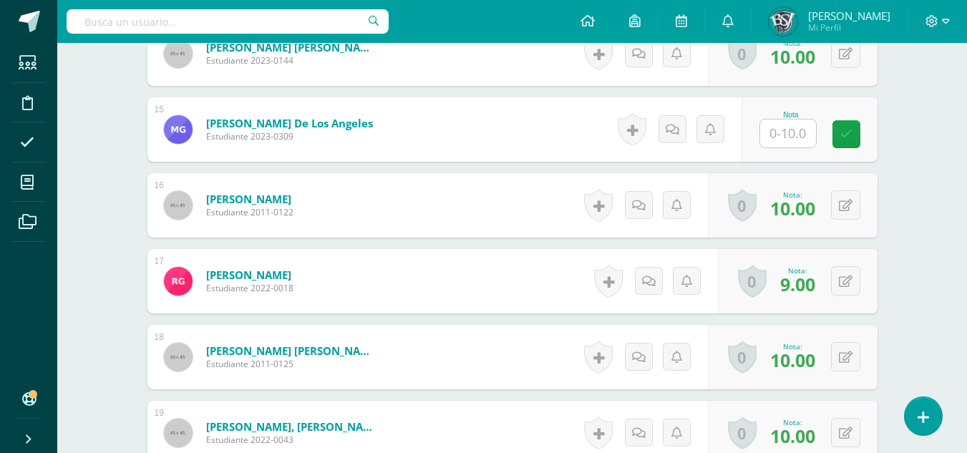
scroll to position [1515, 0]
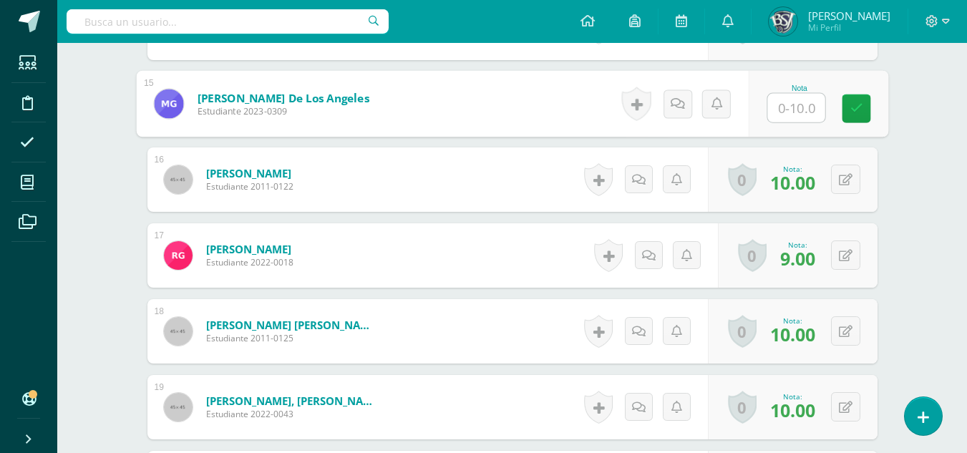
click at [773, 99] on input "text" at bounding box center [795, 108] width 57 height 29
type input "7"
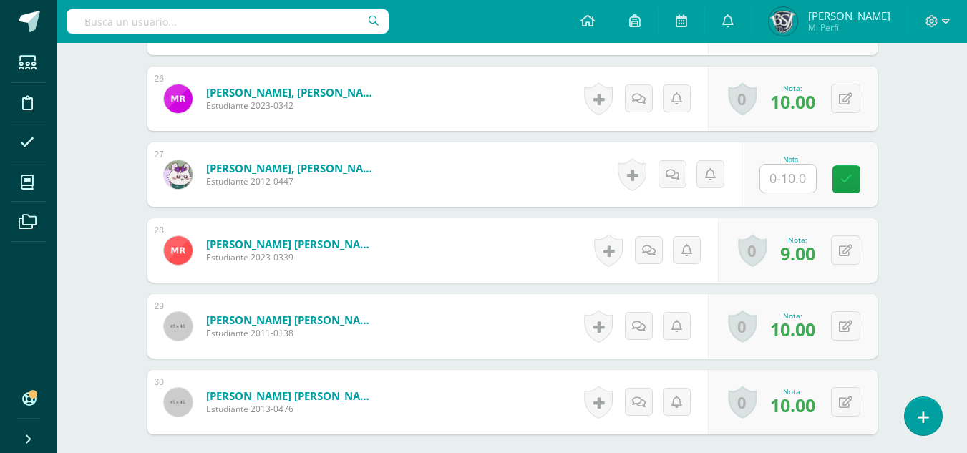
scroll to position [2374, 0]
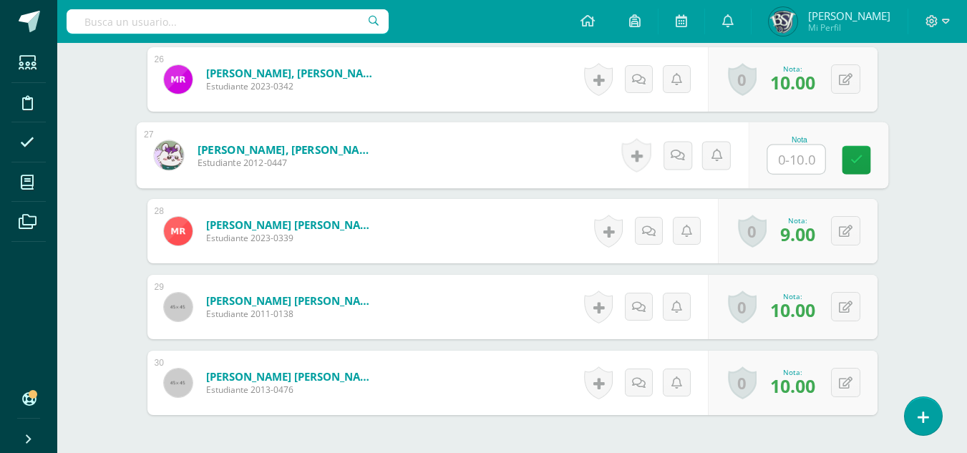
click at [790, 167] on input "text" at bounding box center [795, 159] width 57 height 29
type input "7"
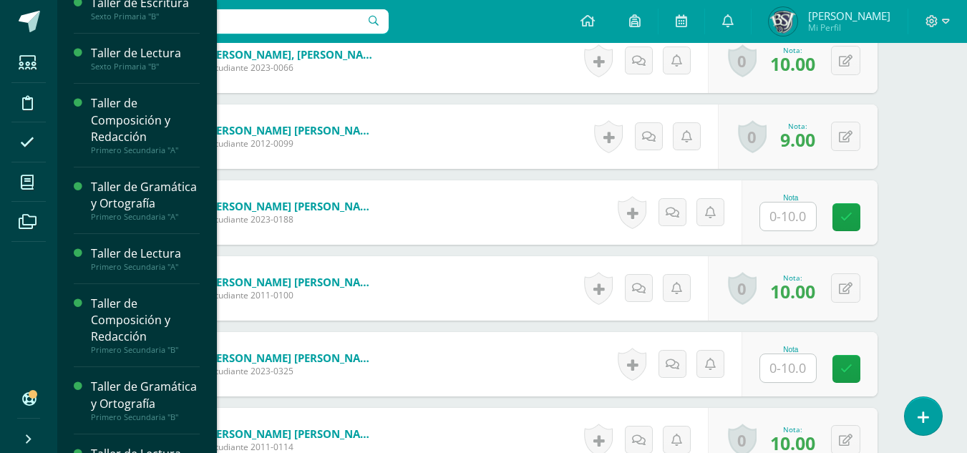
scroll to position [181, 0]
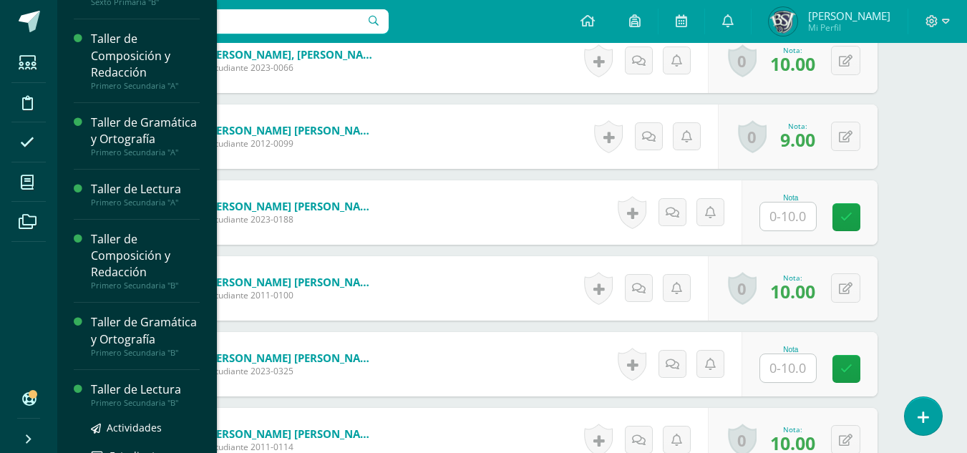
click at [126, 398] on div "Taller de Lectura" at bounding box center [145, 389] width 109 height 16
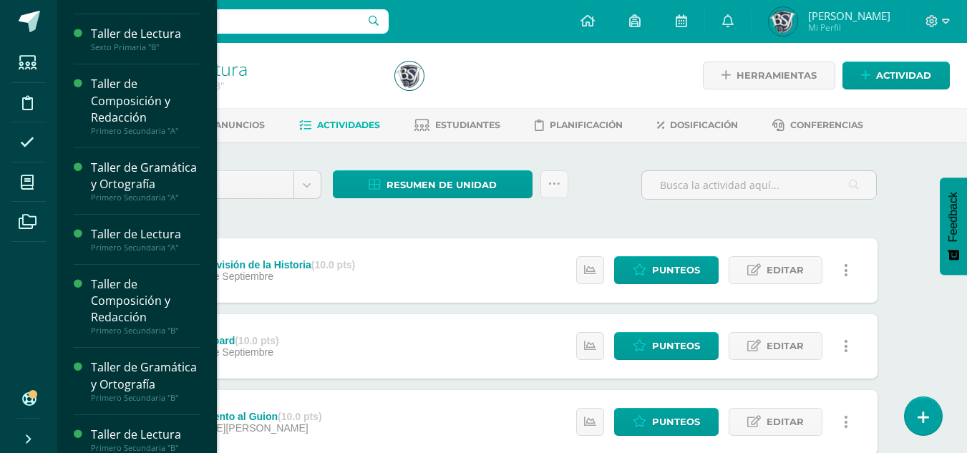
scroll to position [181, 0]
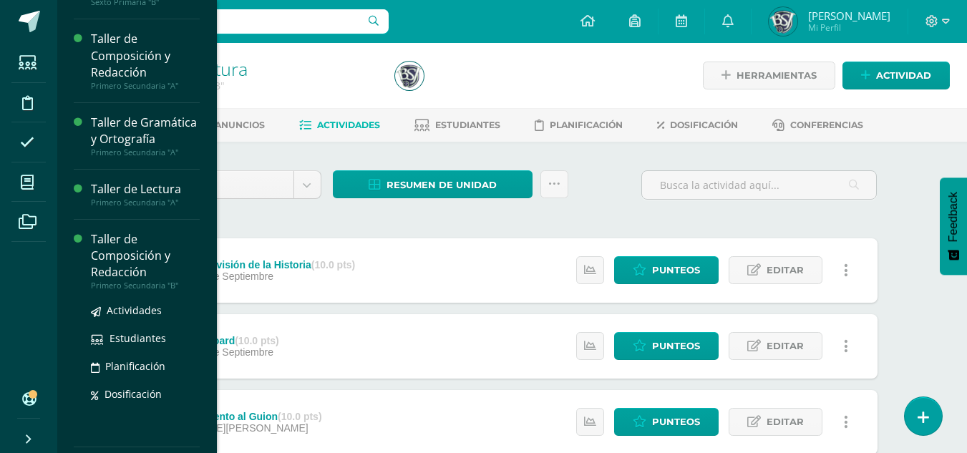
click at [114, 271] on div "Taller de Composición y Redacción" at bounding box center [145, 255] width 109 height 49
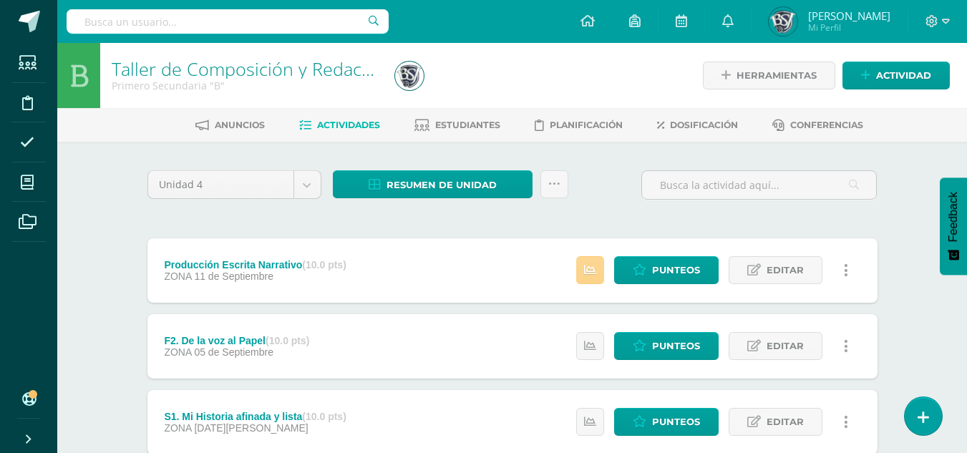
click at [595, 261] on link at bounding box center [590, 270] width 28 height 28
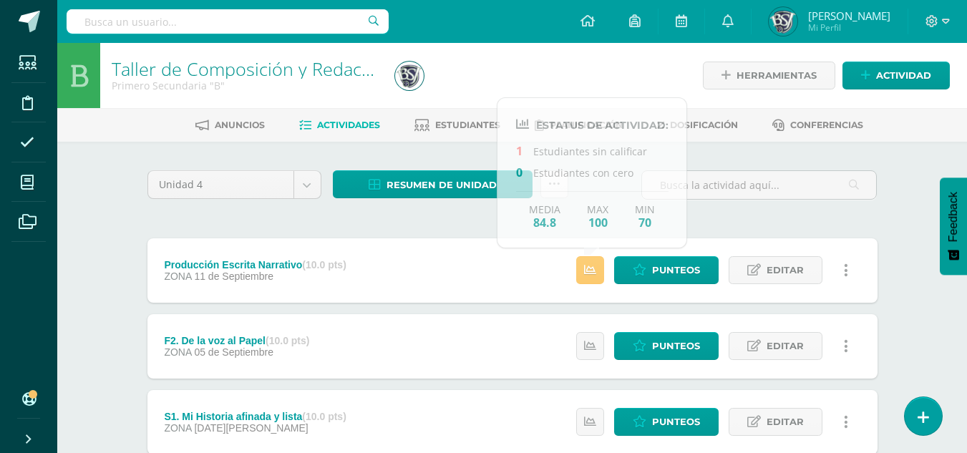
click at [392, 224] on div "Unidad 4 Unidad 1 Unidad 2 Unidad 3 Unidad 4 Resumen de unidad Descargar como H…" at bounding box center [512, 383] width 741 height 427
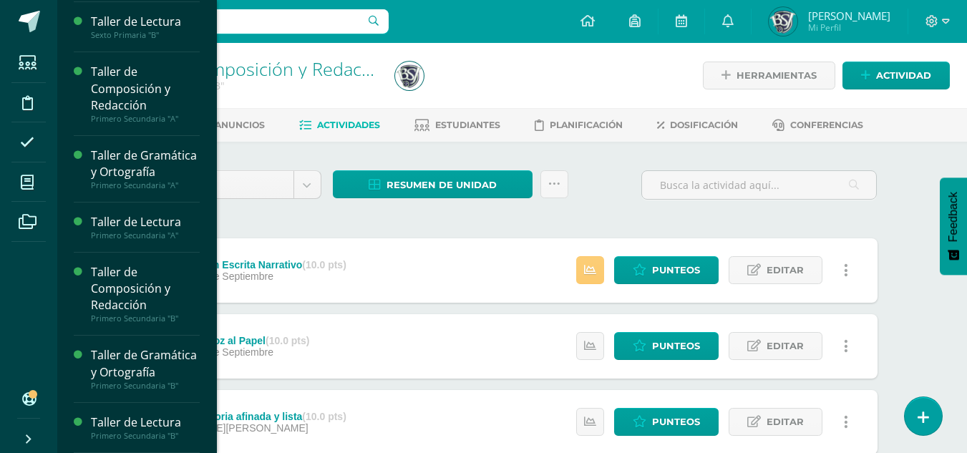
scroll to position [181, 0]
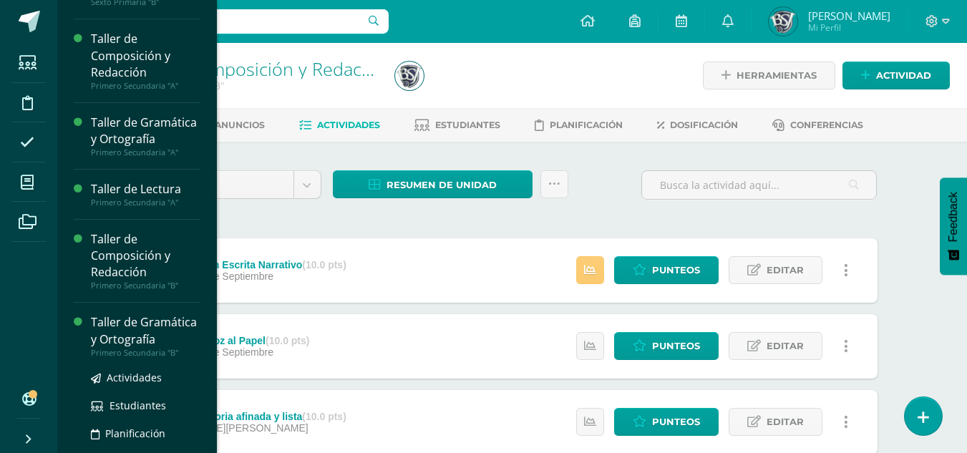
click at [135, 347] on div "Taller de Gramática y Ortografía" at bounding box center [145, 330] width 109 height 33
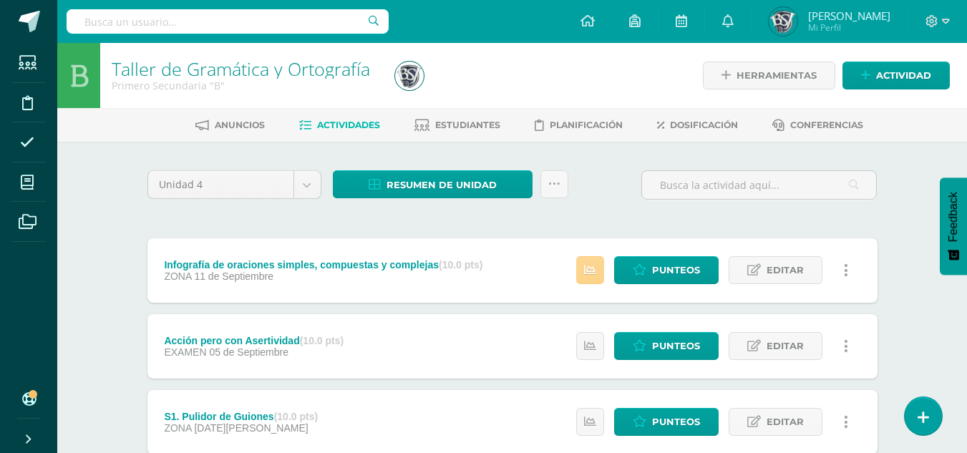
click at [588, 273] on icon at bounding box center [590, 270] width 12 height 12
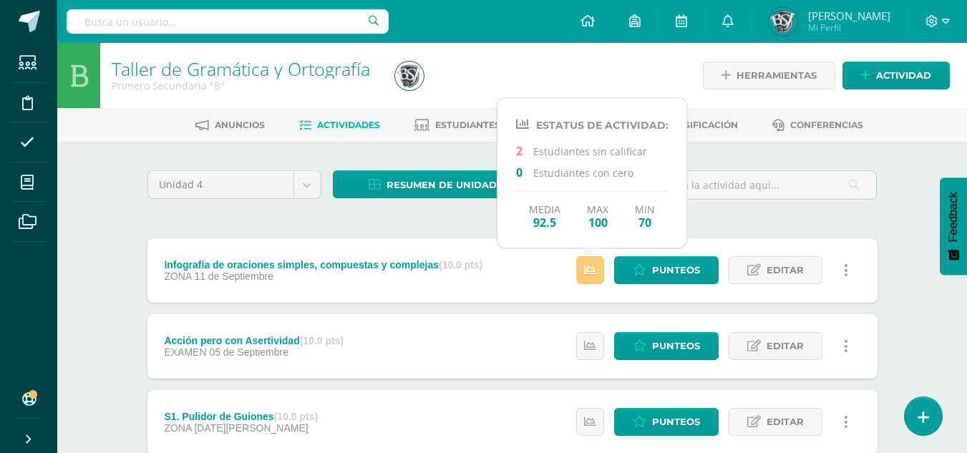
click at [315, 210] on div "Unidad 4 Unidad 1 Unidad 2 Unidad 3 Unidad 4" at bounding box center [234, 190] width 185 height 41
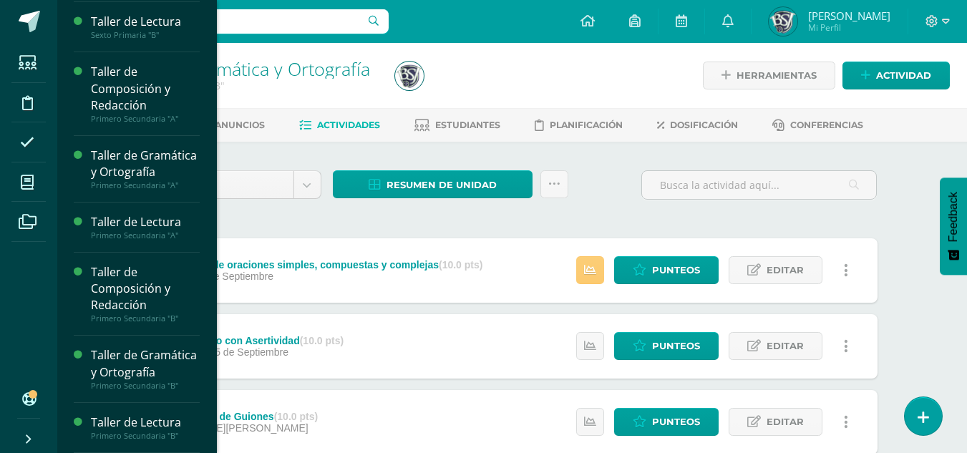
scroll to position [181, 0]
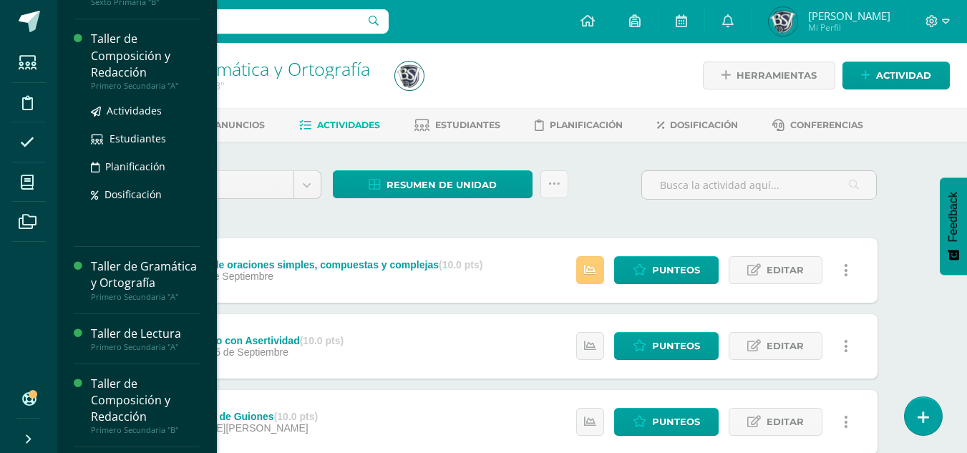
click at [116, 62] on div "Taller de Composición y Redacción" at bounding box center [145, 55] width 109 height 49
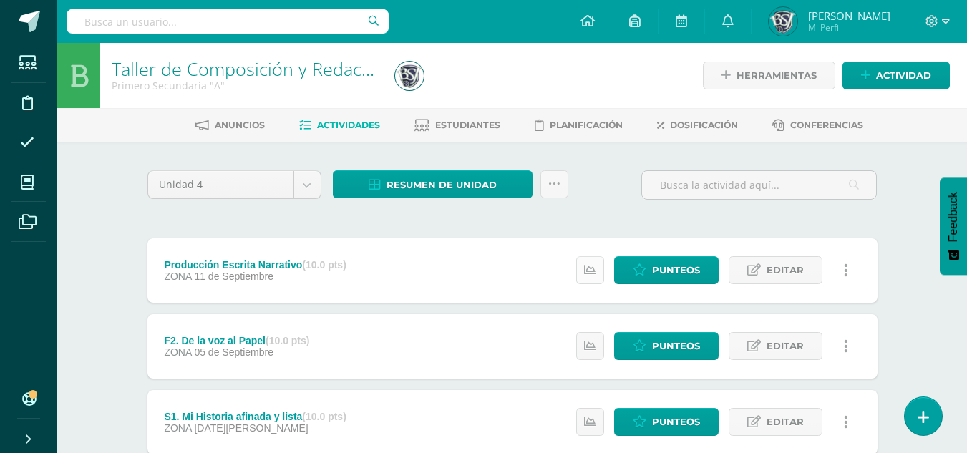
click at [597, 268] on link at bounding box center [590, 270] width 28 height 28
click at [667, 269] on span "Punteos" at bounding box center [676, 270] width 48 height 26
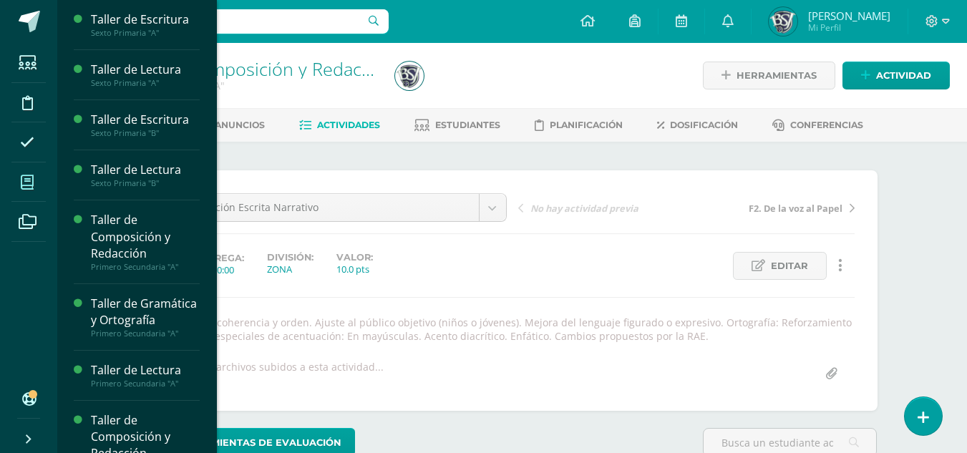
scroll to position [1, 0]
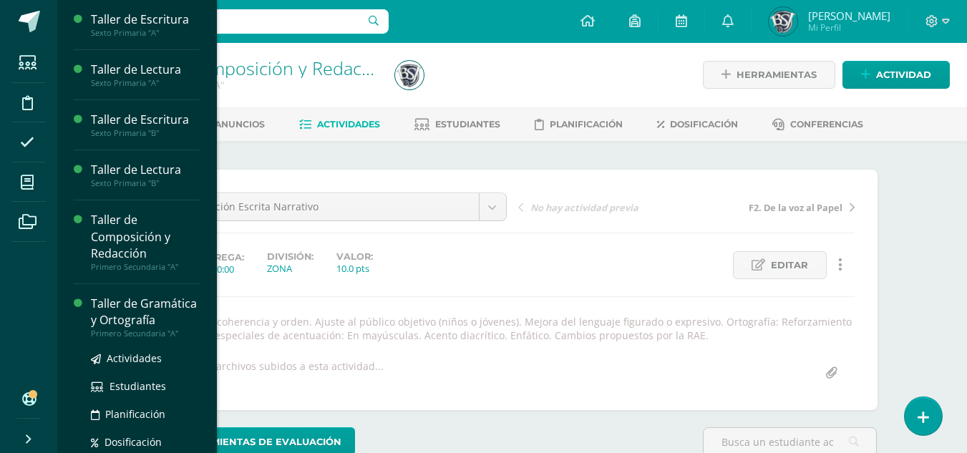
click at [102, 311] on div "Taller de Gramática y Ortografía" at bounding box center [145, 312] width 109 height 33
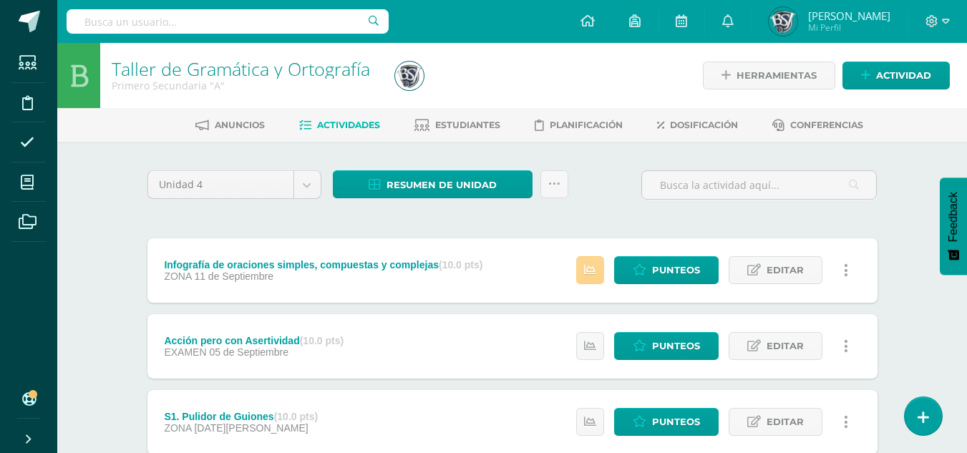
click at [594, 268] on icon at bounding box center [590, 270] width 12 height 12
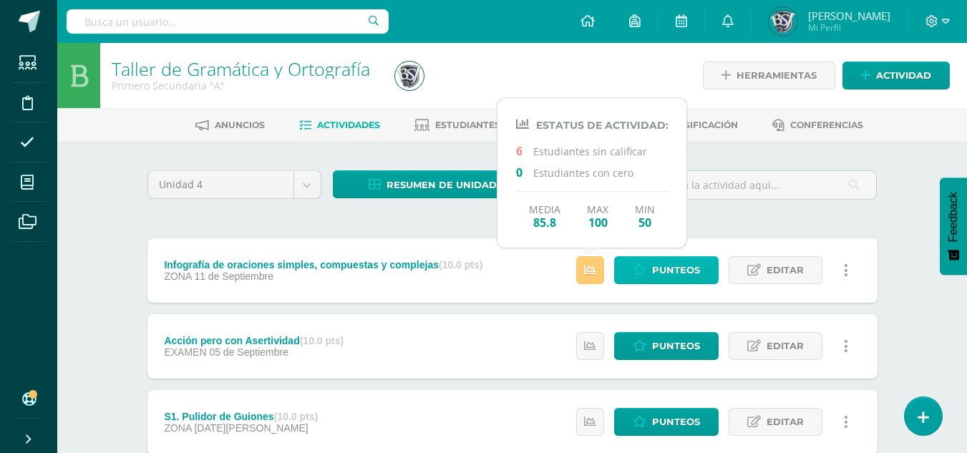
click at [651, 268] on link "Punteos" at bounding box center [666, 270] width 104 height 28
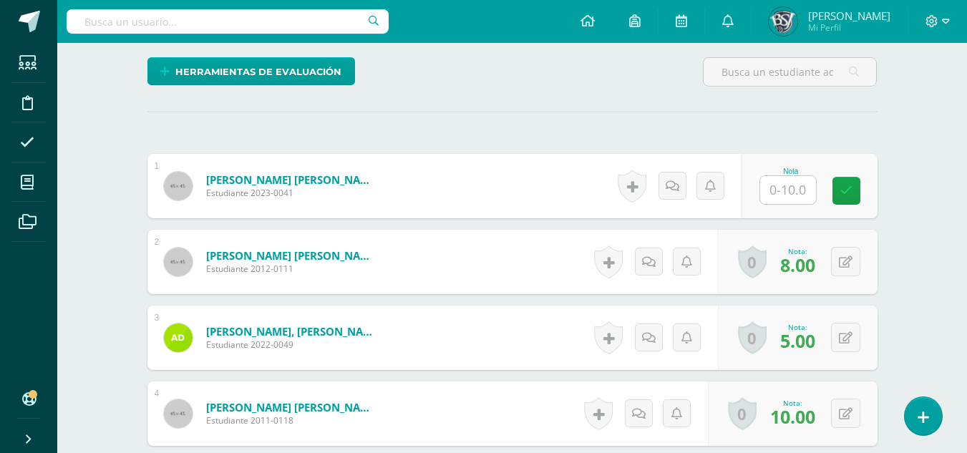
scroll to position [371, 0]
click at [795, 190] on input "text" at bounding box center [788, 189] width 56 height 28
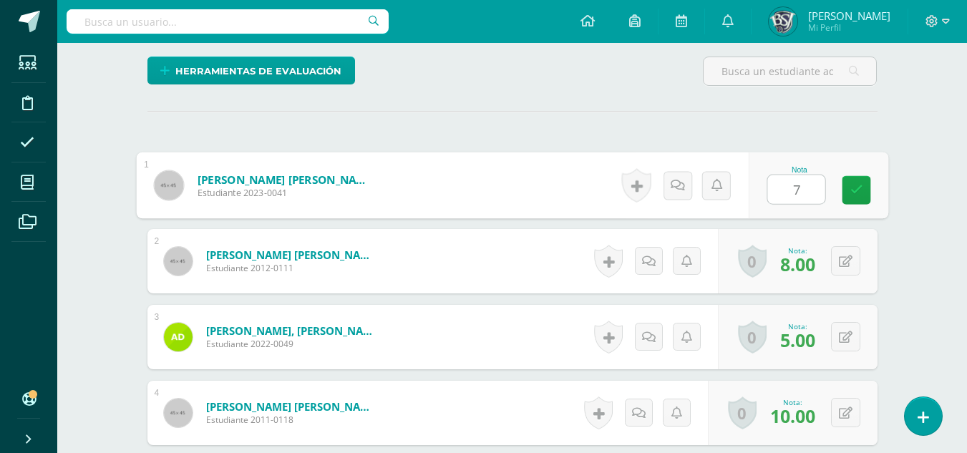
type input "7"
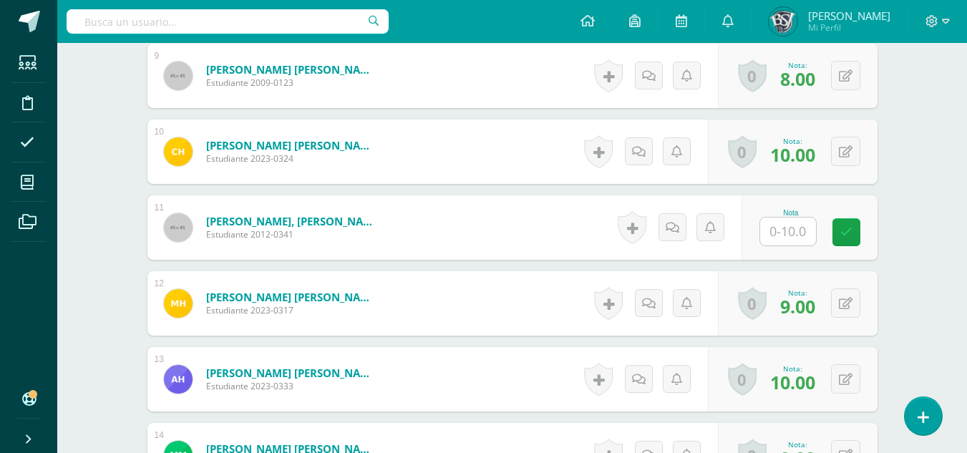
scroll to position [1089, 0]
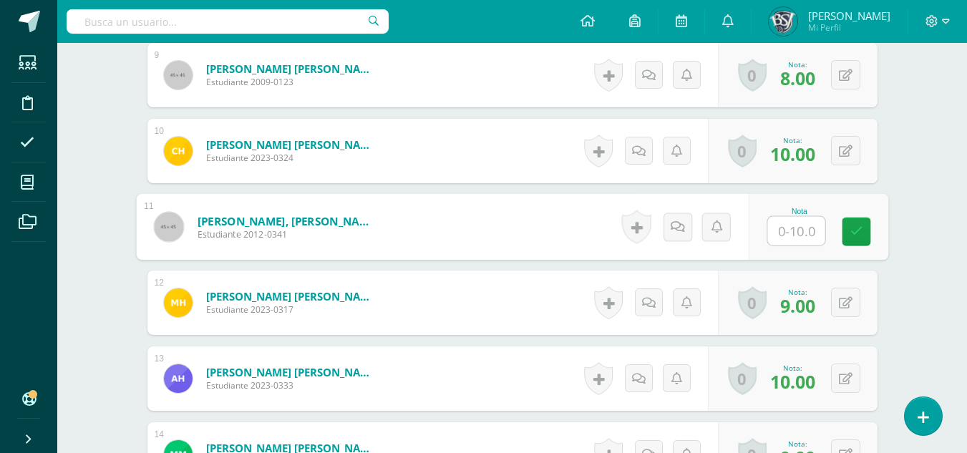
click at [799, 235] on input "text" at bounding box center [795, 231] width 57 height 29
type input "7"
click at [951, 278] on div "Taller de Gramática y Ortografía Primero Secundaria "A" Herramientas Detalle de…" at bounding box center [512, 409] width 910 height 2910
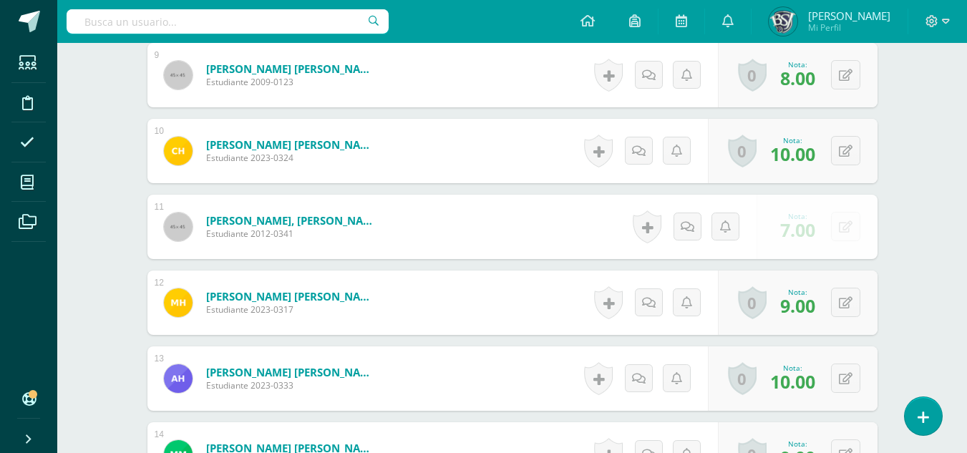
scroll to position [1375, 0]
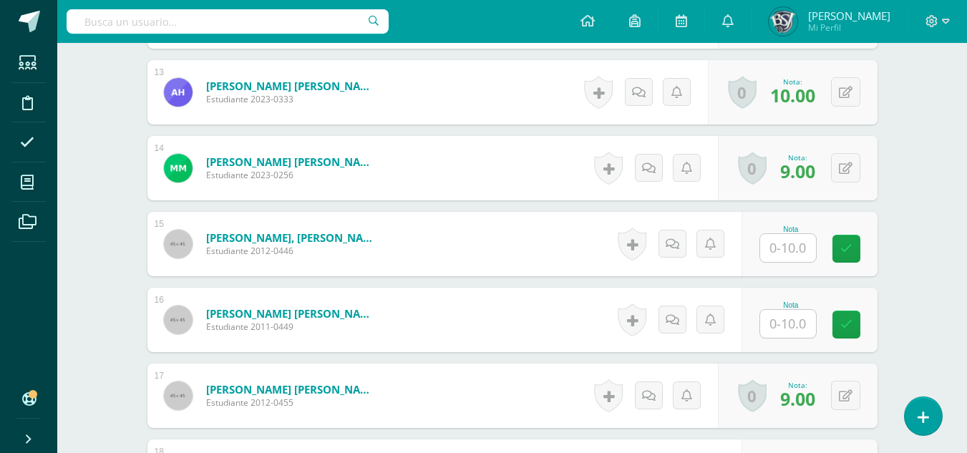
click at [785, 248] on input "text" at bounding box center [788, 248] width 56 height 28
type input "8"
click at [924, 300] on div "Taller de Gramática y Ortografía Primero Secundaria "A" Herramientas Detalle de…" at bounding box center [512, 123] width 910 height 2910
click at [783, 328] on input "text" at bounding box center [788, 324] width 56 height 28
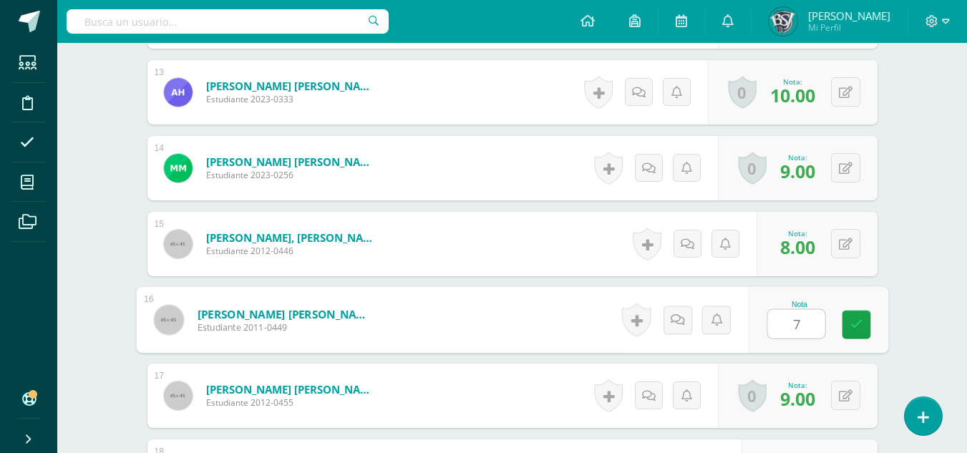
type input "7"
click at [907, 352] on div "Taller de Gramática y Ortografía Primero Secundaria "A" Herramientas Detalle de…" at bounding box center [512, 123] width 910 height 2910
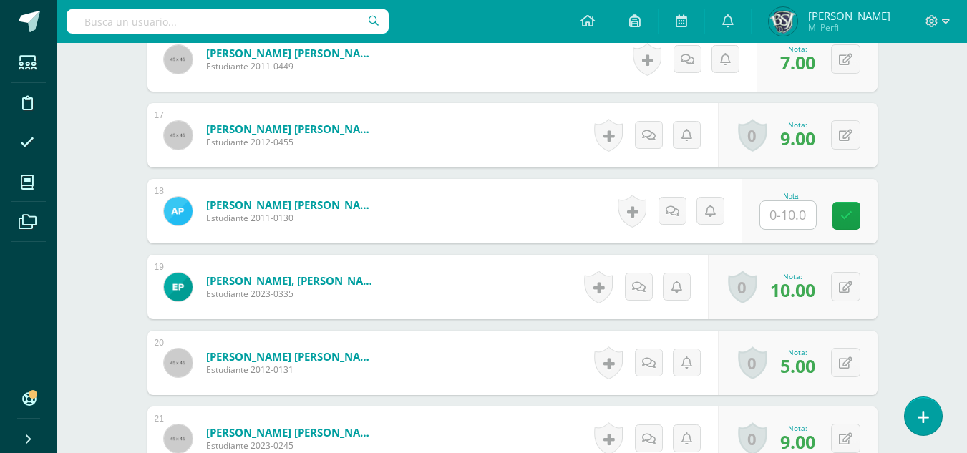
scroll to position [1661, 0]
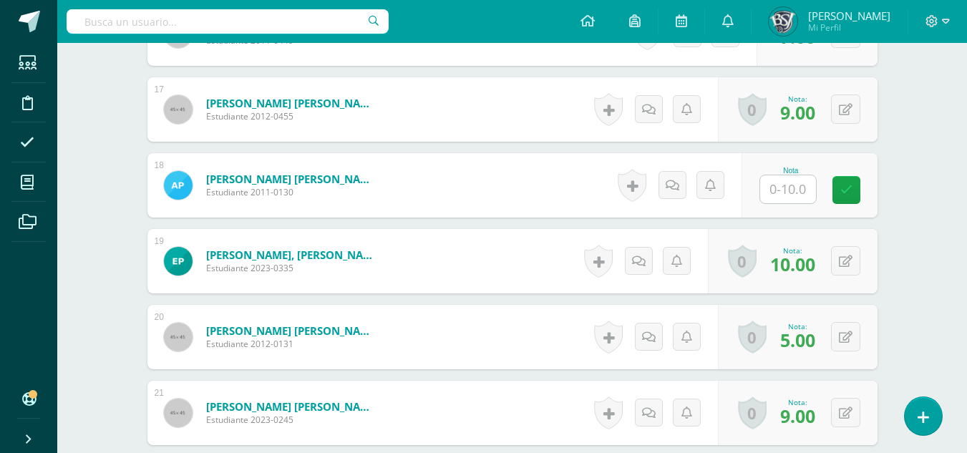
click at [795, 193] on input "text" at bounding box center [788, 189] width 56 height 28
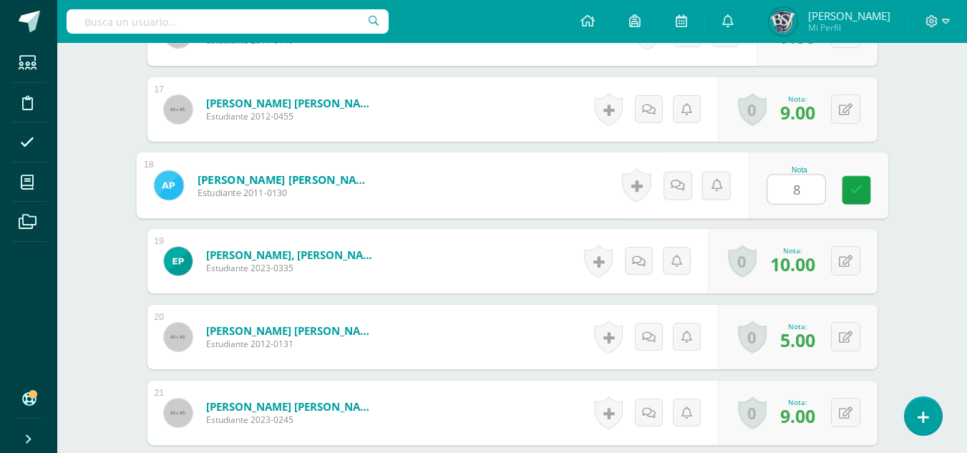
type input "8"
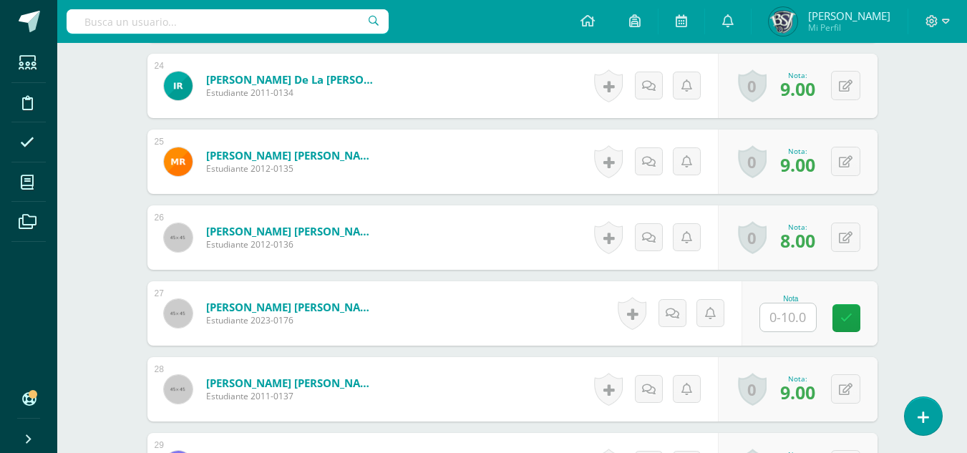
scroll to position [2305, 0]
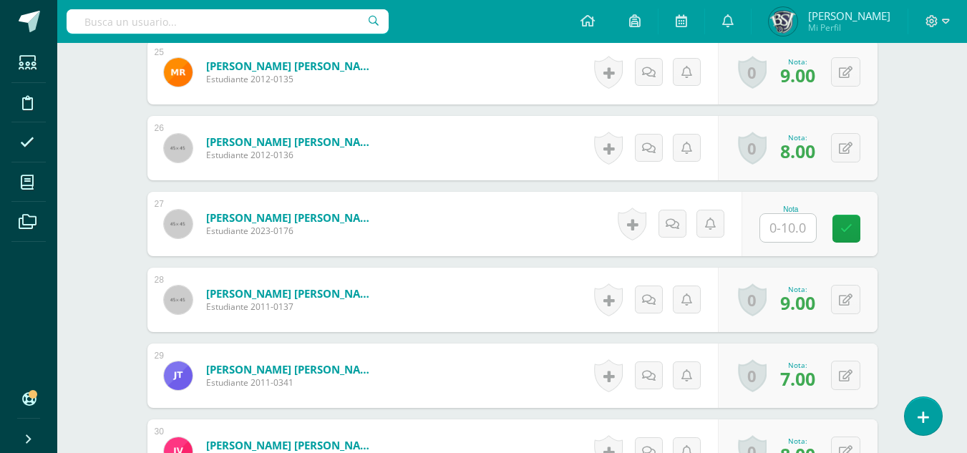
click at [792, 226] on input "text" at bounding box center [788, 228] width 56 height 28
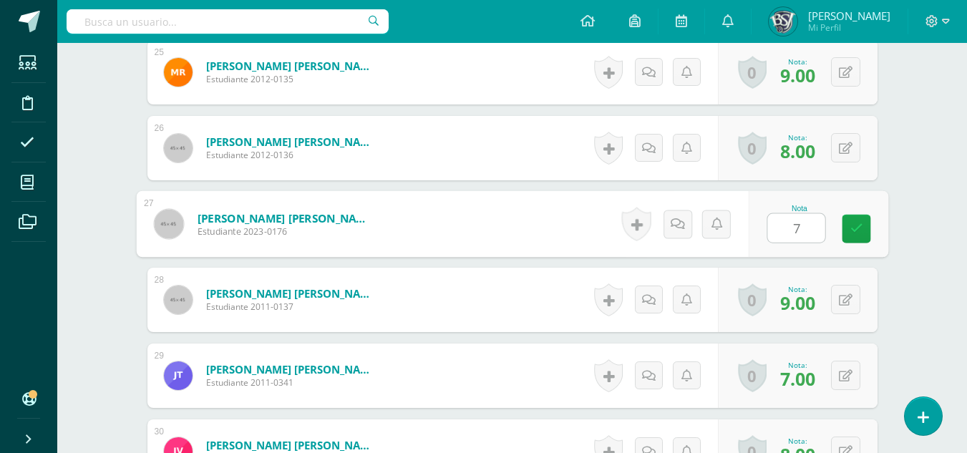
type input "7"
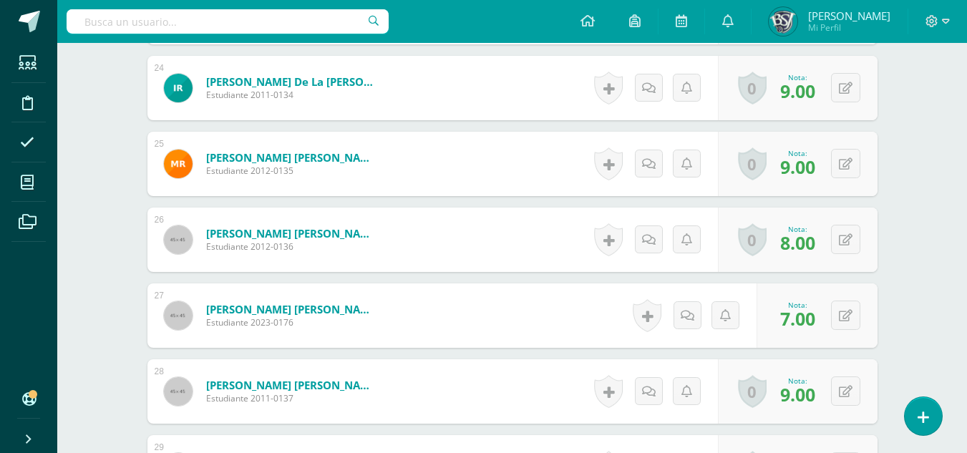
scroll to position [2500, 0]
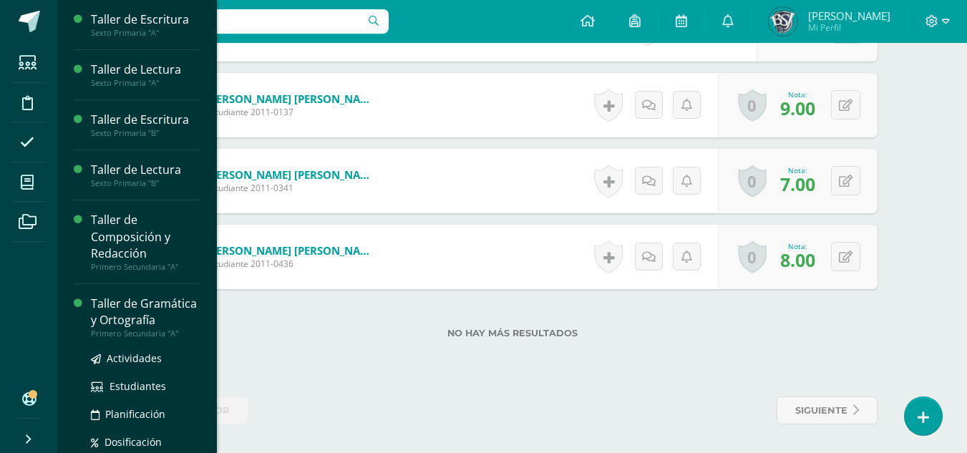
click at [92, 321] on div "Taller de Gramática y Ortografía" at bounding box center [145, 312] width 109 height 33
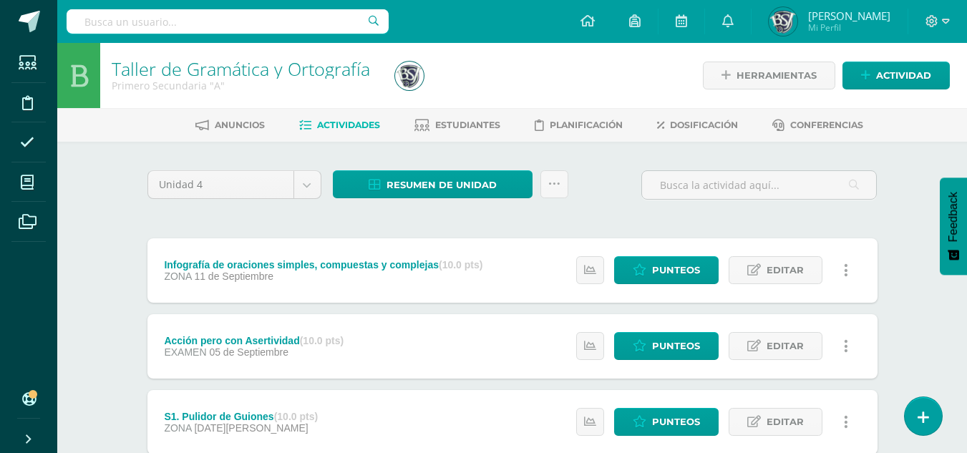
scroll to position [72, 0]
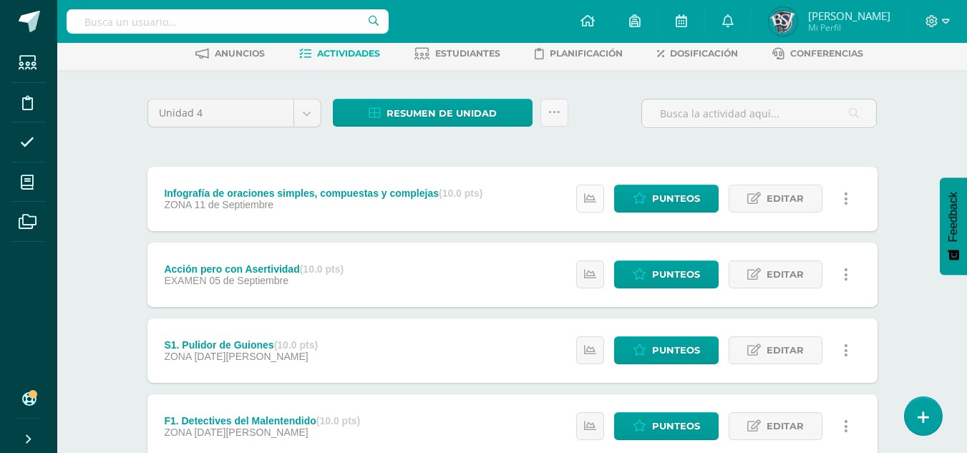
click at [584, 195] on link at bounding box center [590, 199] width 28 height 28
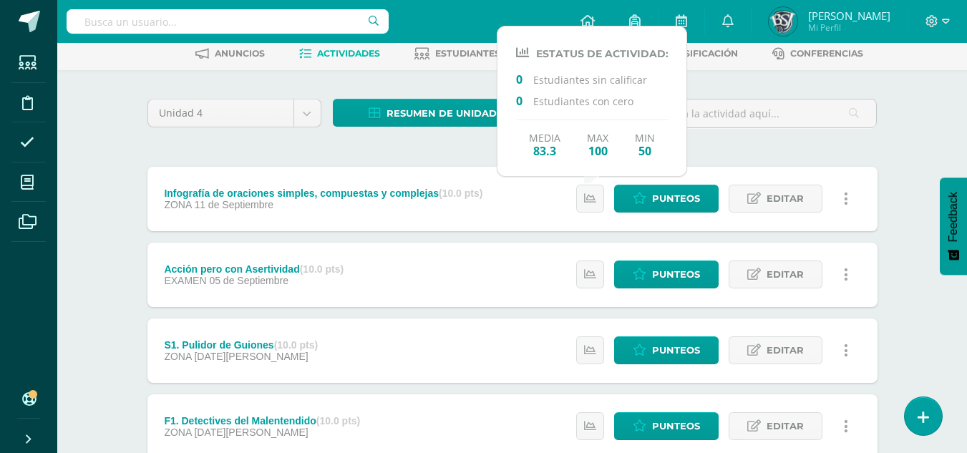
click at [246, 149] on div "Unidad 4 Unidad 1 Unidad 2 Unidad 3 Unidad 4 Resumen de unidad Descargar como H…" at bounding box center [512, 312] width 741 height 427
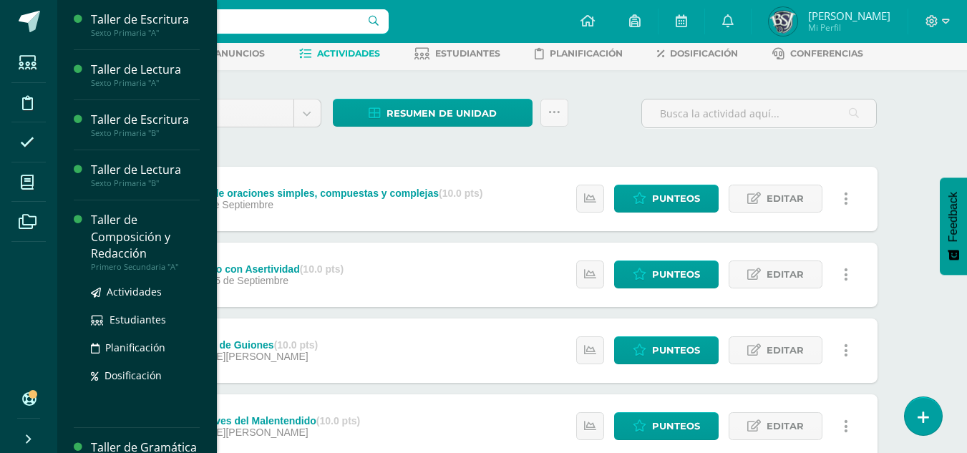
click at [94, 229] on div "Taller de Composición y Redacción" at bounding box center [145, 236] width 109 height 49
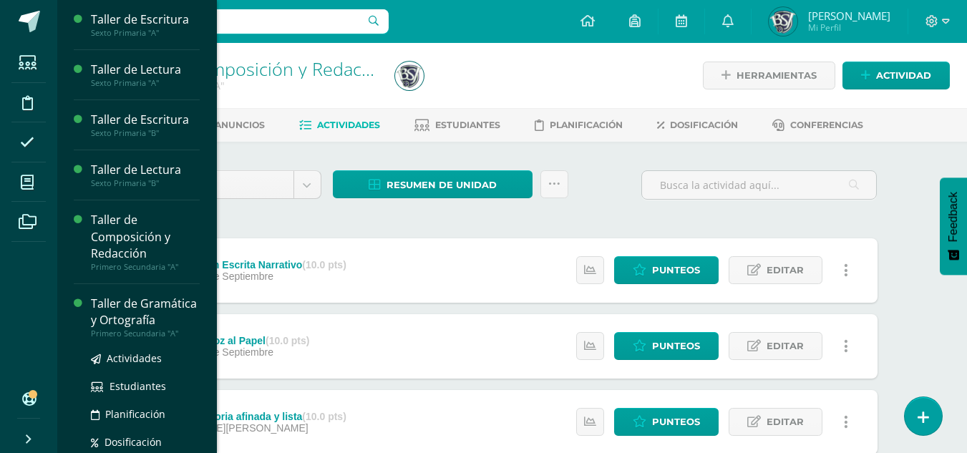
click at [115, 303] on div "Taller de Gramática y Ortografía" at bounding box center [145, 312] width 109 height 33
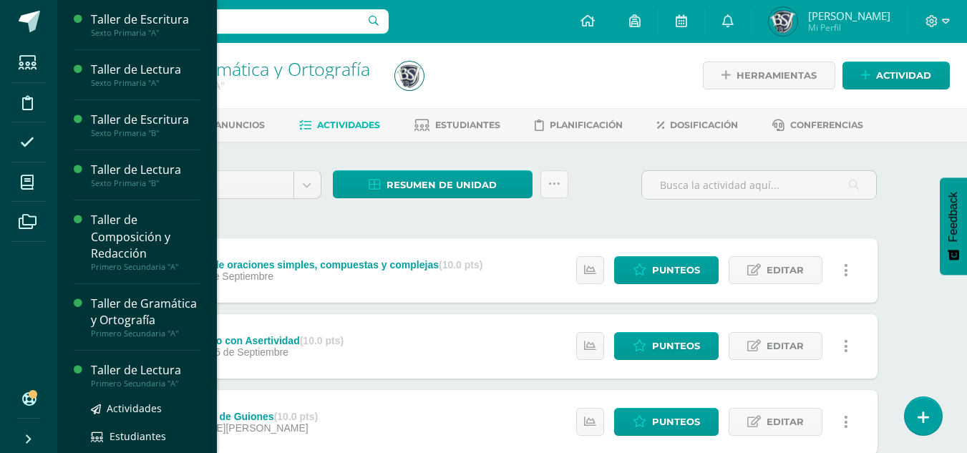
click at [125, 379] on div "Taller de Lectura" at bounding box center [145, 370] width 109 height 16
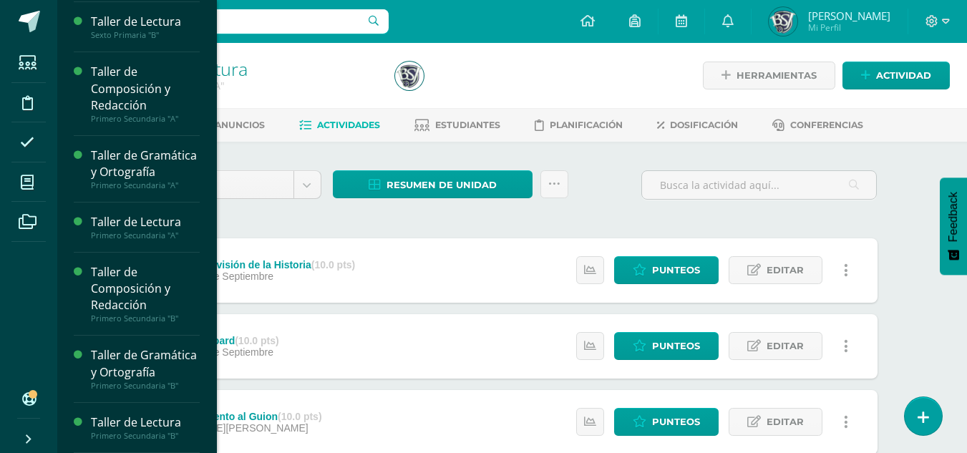
scroll to position [181, 0]
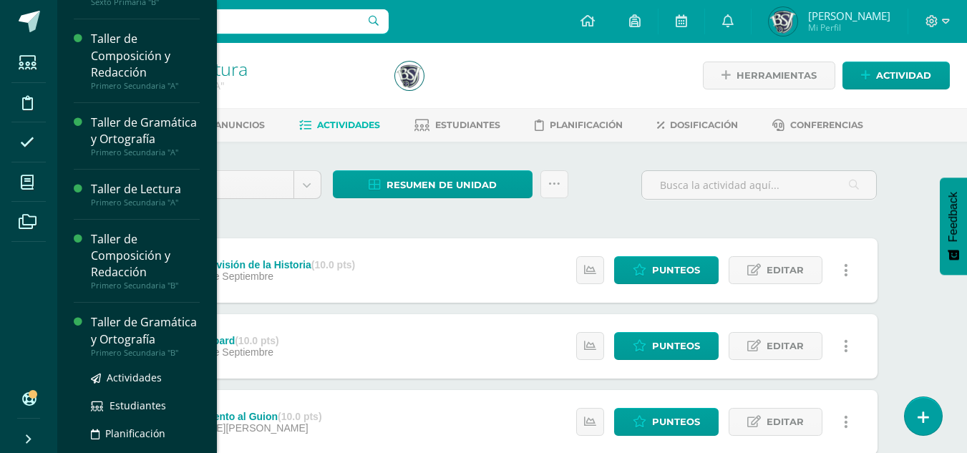
click at [122, 347] on div "Taller de Gramática y Ortografía" at bounding box center [145, 330] width 109 height 33
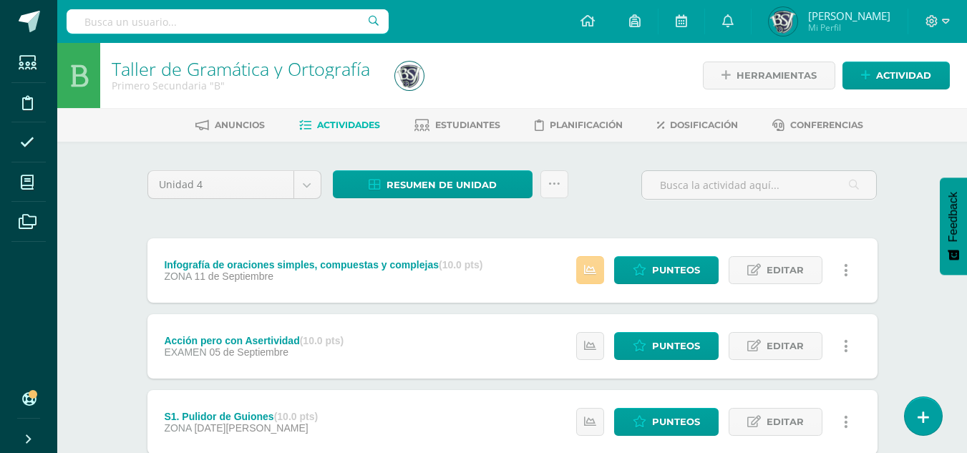
click at [588, 264] on icon at bounding box center [590, 270] width 12 height 12
click at [344, 219] on div "Unidad 4 Unidad 1 Unidad 2 Unidad 3 Unidad 4 Resumen de unidad Descargar como H…" at bounding box center [512, 383] width 741 height 427
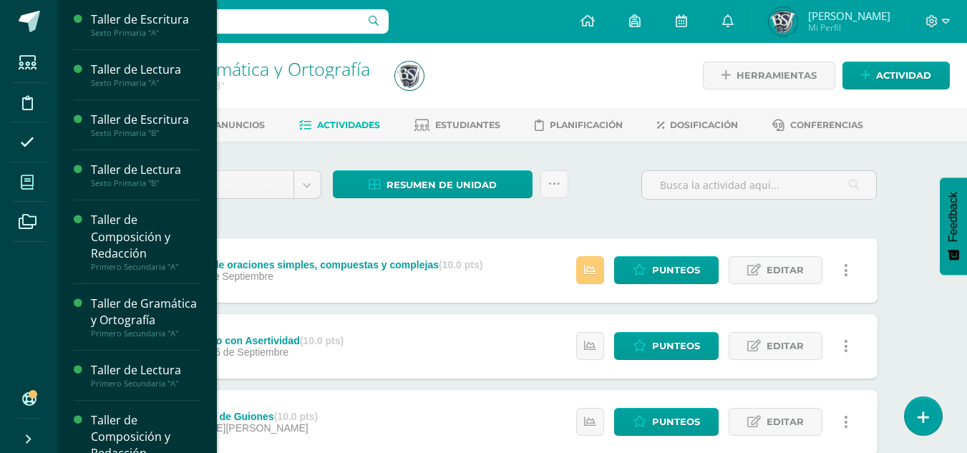
click at [24, 182] on icon at bounding box center [27, 182] width 13 height 14
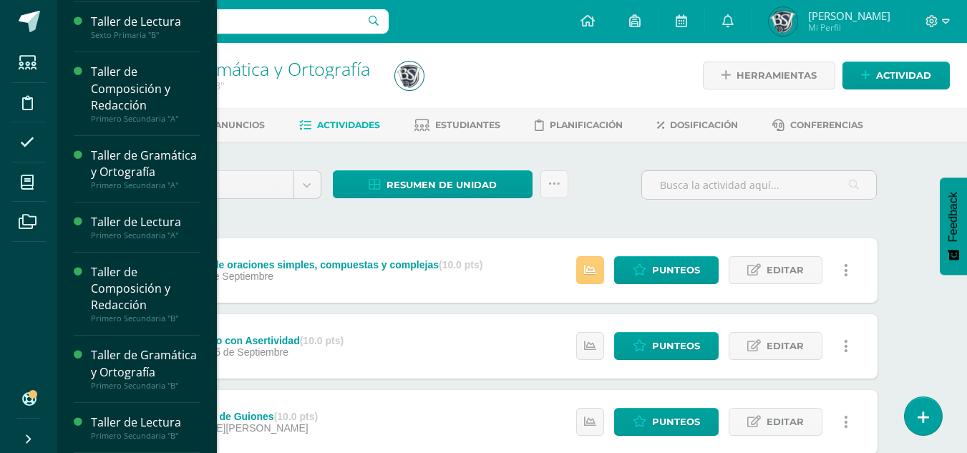
scroll to position [181, 0]
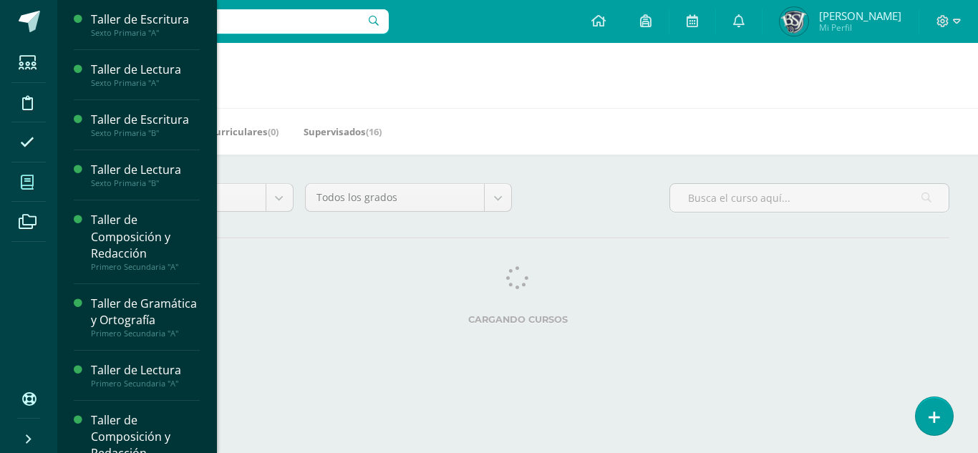
click at [25, 177] on icon at bounding box center [27, 182] width 13 height 14
drag, startPoint x: 208, startPoint y: 165, endPoint x: 212, endPoint y: 282, distance: 116.7
click at [212, 282] on div "Taller de Escritura Sexto Primaria "A" Actividades Estudiantes Planificación Do…" at bounding box center [137, 226] width 160 height 453
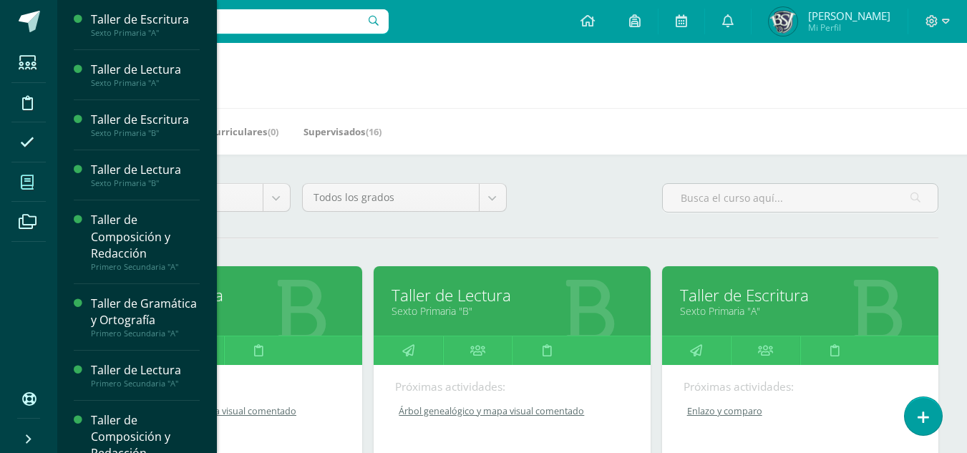
click at [28, 185] on icon at bounding box center [27, 182] width 13 height 14
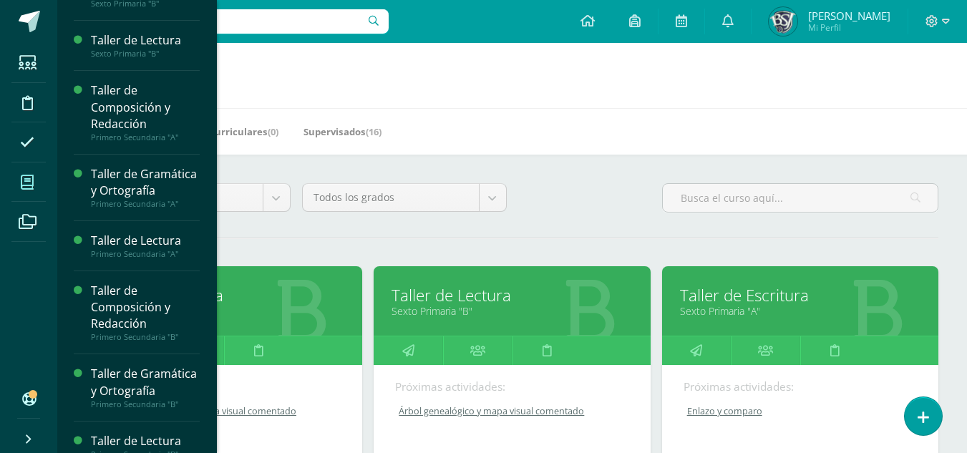
scroll to position [181, 0]
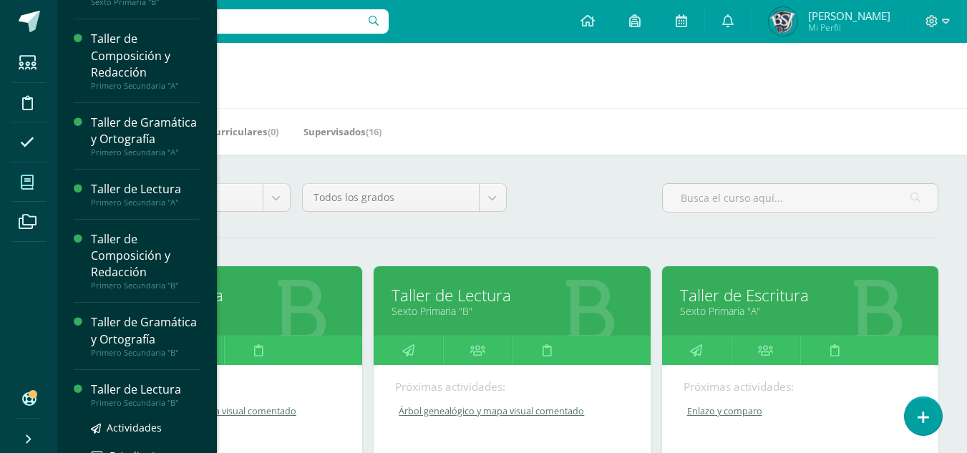
click at [122, 398] on div "Taller de Lectura" at bounding box center [145, 389] width 109 height 16
